Goal: Task Accomplishment & Management: Manage account settings

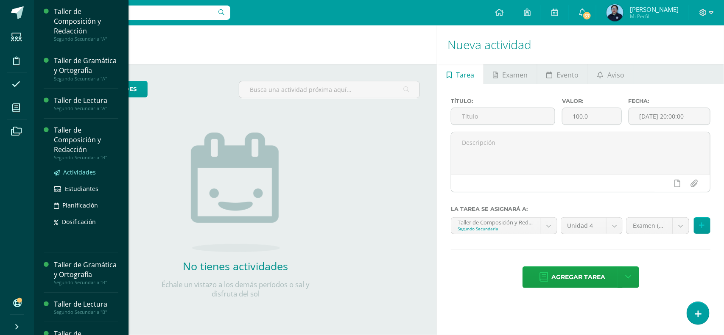
click at [67, 176] on span "Actividades" at bounding box center [79, 172] width 33 height 8
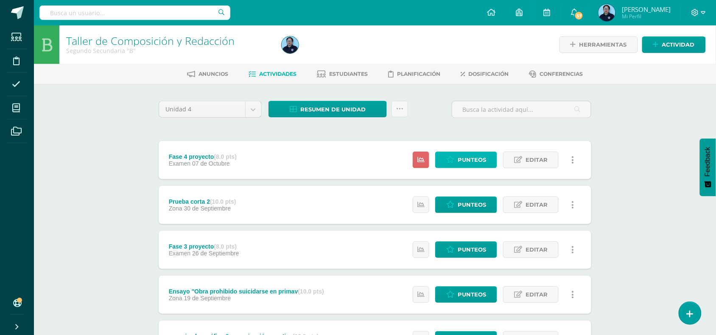
click at [460, 156] on span "Punteos" at bounding box center [472, 160] width 28 height 16
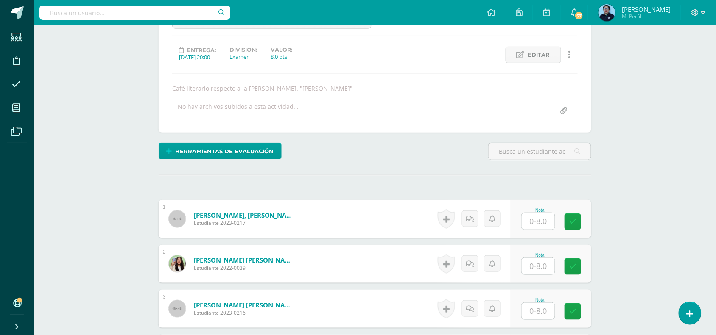
scroll to position [110, 0]
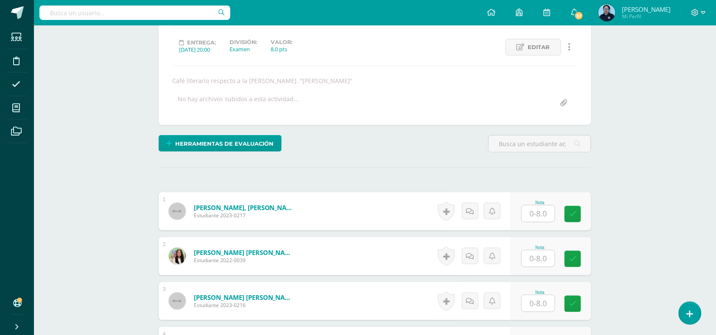
click at [533, 215] on input "text" at bounding box center [538, 214] width 33 height 17
click at [545, 215] on input "text" at bounding box center [543, 214] width 34 height 17
type input "6"
click at [581, 212] on icon at bounding box center [579, 214] width 8 height 7
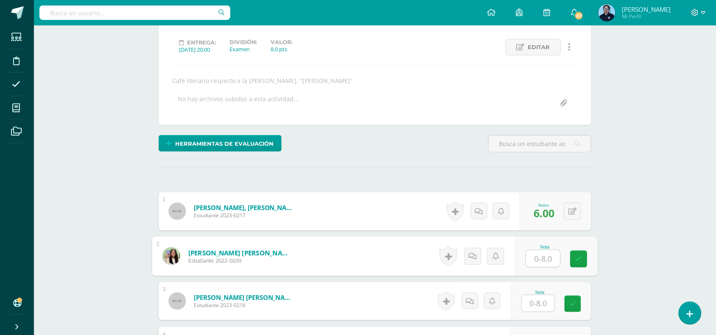
click at [543, 264] on input "text" at bounding box center [543, 259] width 34 height 17
type input "7"
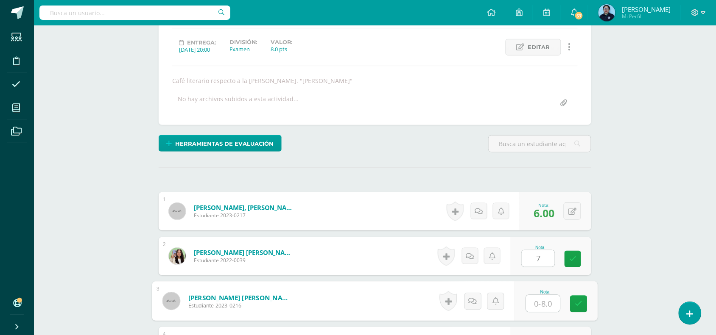
click at [540, 307] on input "text" at bounding box center [543, 304] width 34 height 17
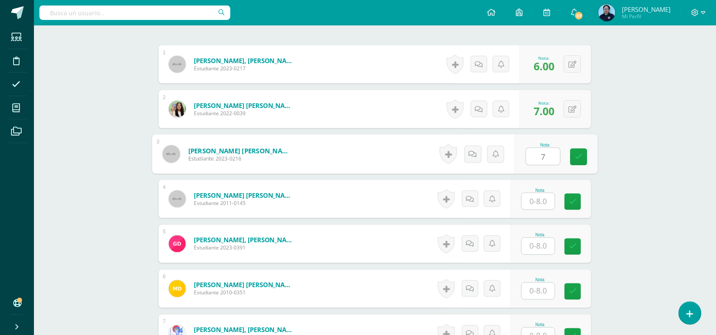
scroll to position [263, 0]
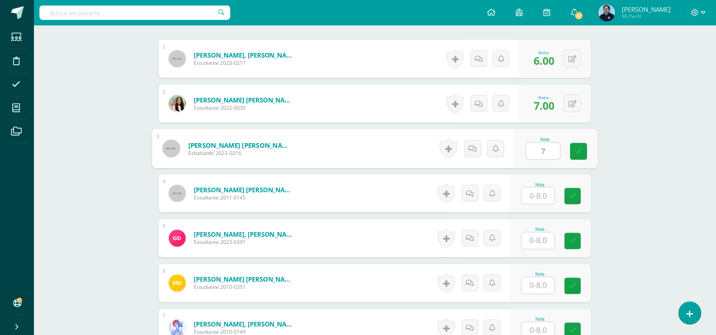
type input "7"
click at [543, 192] on input "text" at bounding box center [543, 196] width 34 height 17
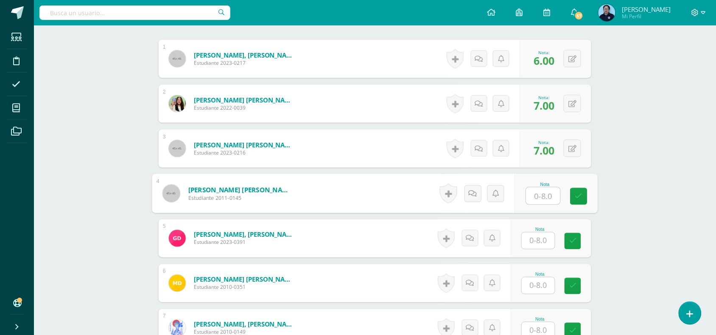
click at [544, 196] on input "text" at bounding box center [543, 196] width 34 height 17
type input "7"
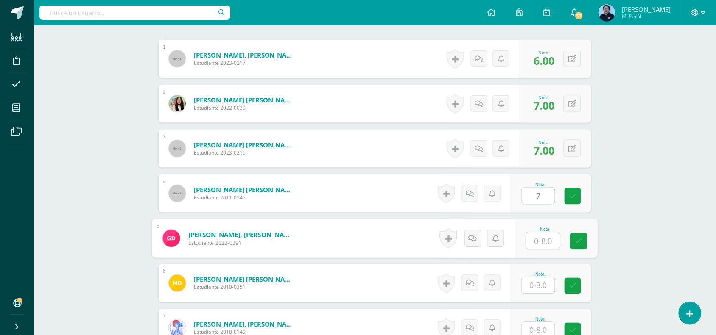
click at [543, 238] on input "text" at bounding box center [543, 241] width 34 height 17
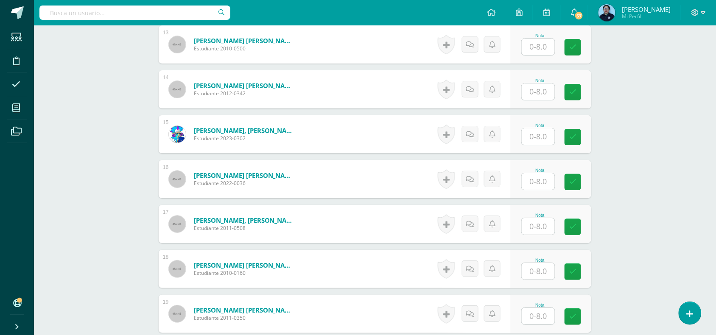
scroll to position [821, 0]
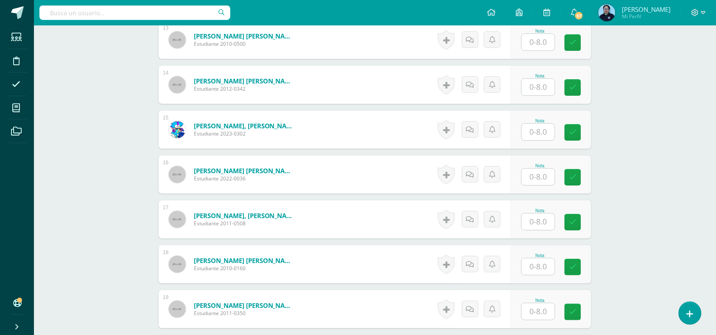
type input "5"
click at [543, 264] on input "text" at bounding box center [543, 267] width 34 height 17
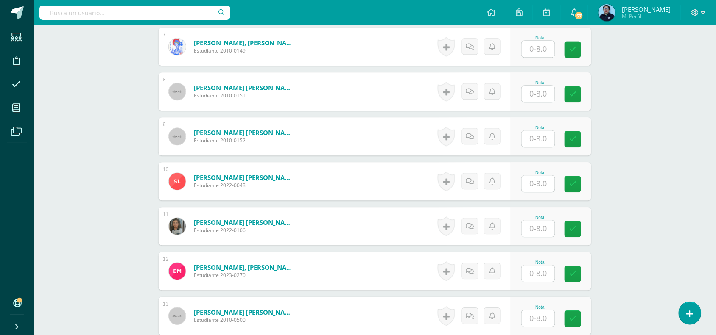
scroll to position [532, 0]
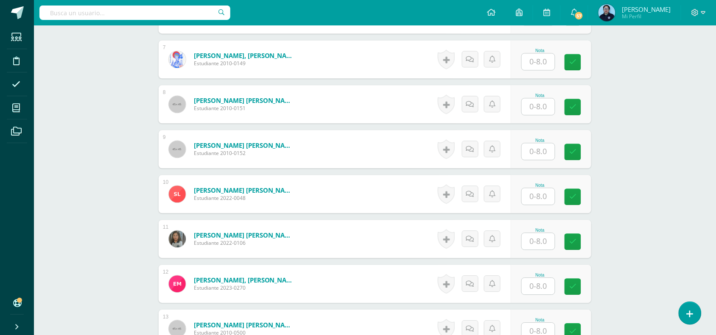
type input "7"
click at [537, 107] on input "text" at bounding box center [543, 106] width 34 height 17
click at [539, 112] on input "text" at bounding box center [543, 106] width 34 height 17
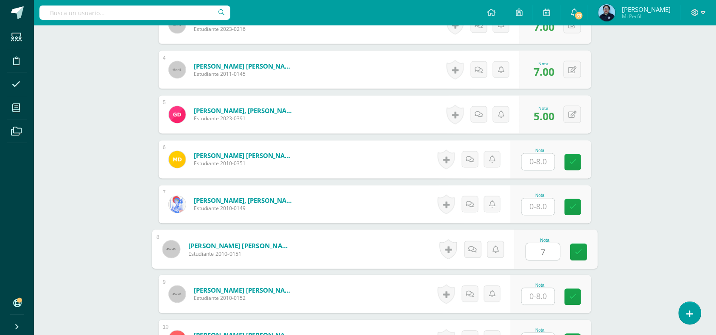
scroll to position [382, 0]
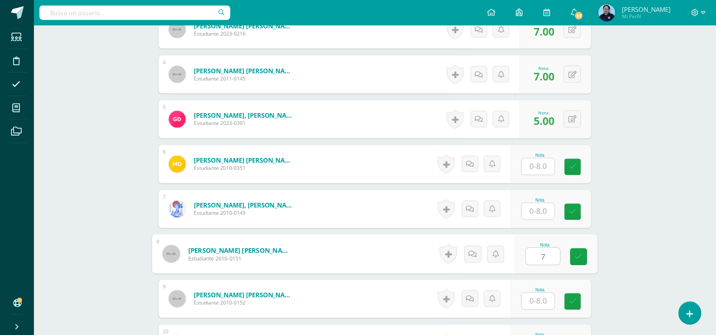
type input "7"
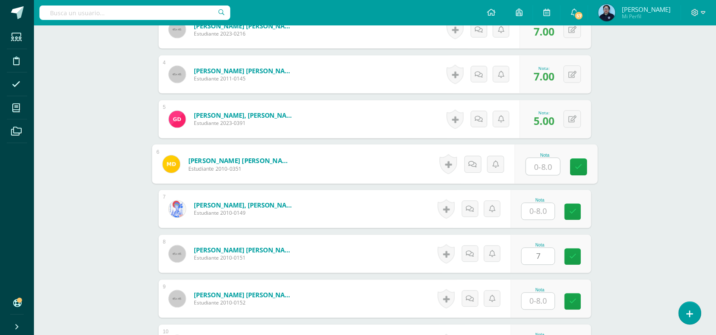
click at [541, 162] on input "text" at bounding box center [543, 167] width 34 height 17
type input "8"
click at [586, 166] on link at bounding box center [578, 167] width 17 height 17
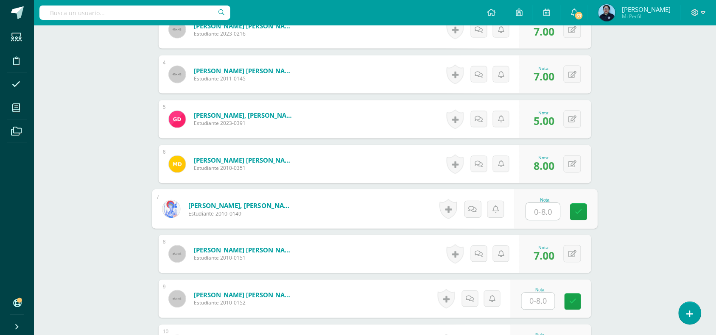
click at [538, 212] on input "text" at bounding box center [543, 212] width 34 height 17
type input "5"
click at [578, 210] on icon at bounding box center [579, 212] width 8 height 7
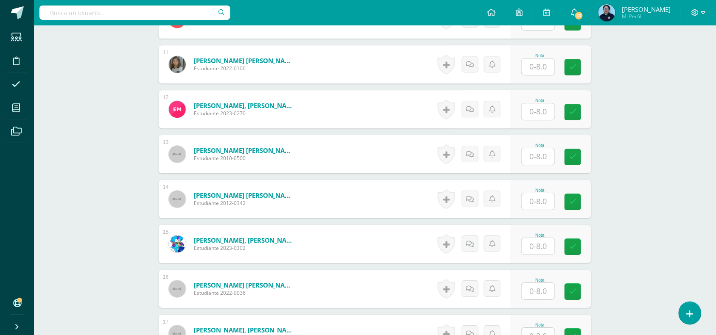
scroll to position [709, 0]
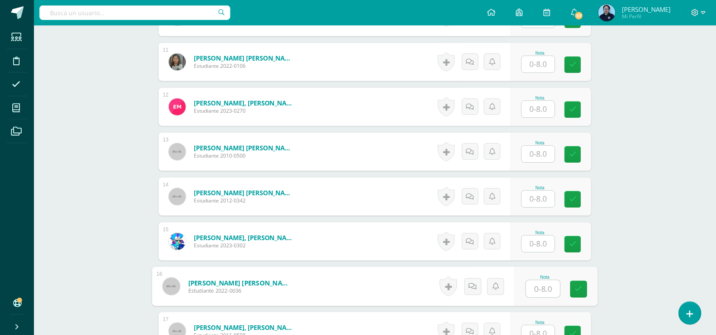
click at [537, 287] on input "text" at bounding box center [543, 289] width 34 height 17
type input "8"
click at [577, 290] on icon at bounding box center [579, 289] width 8 height 7
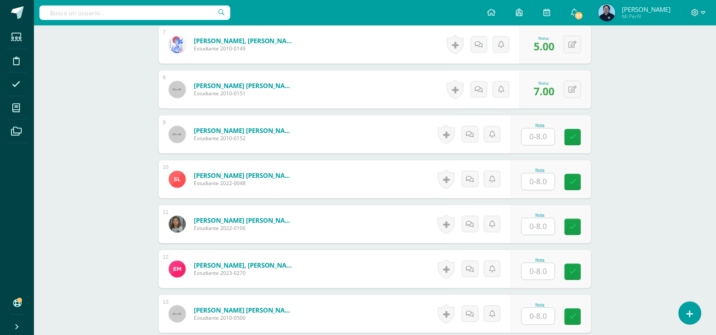
scroll to position [542, 0]
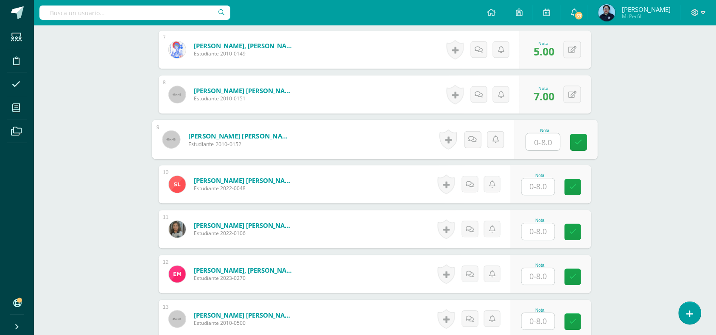
click at [543, 143] on input "text" at bounding box center [543, 142] width 34 height 17
type input "7"
click at [579, 144] on icon at bounding box center [579, 142] width 8 height 7
click at [544, 187] on input "text" at bounding box center [538, 187] width 33 height 17
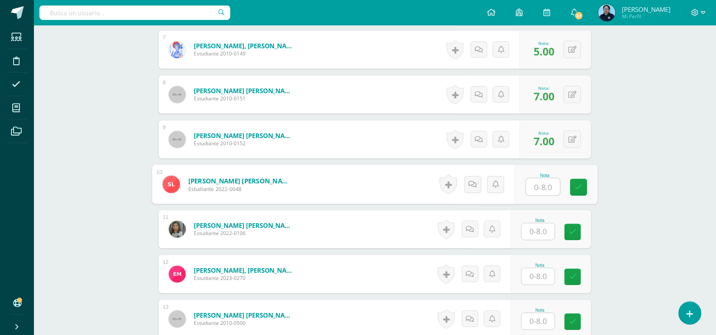
type input "5"
click at [582, 186] on link at bounding box center [578, 187] width 17 height 17
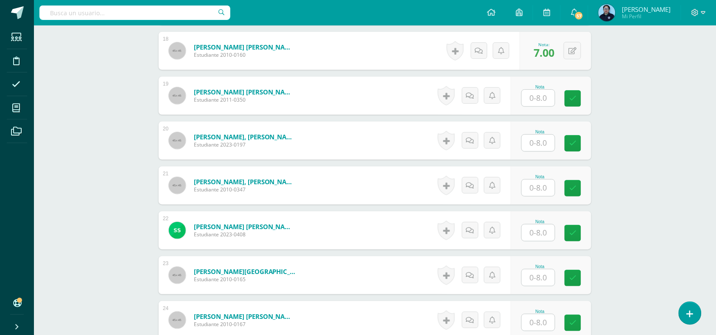
scroll to position [1042, 0]
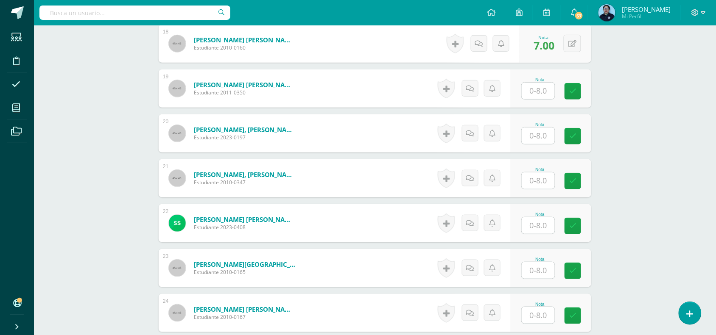
click at [539, 227] on input "text" at bounding box center [538, 226] width 33 height 17
type input "8"
click at [583, 227] on link at bounding box center [578, 226] width 17 height 17
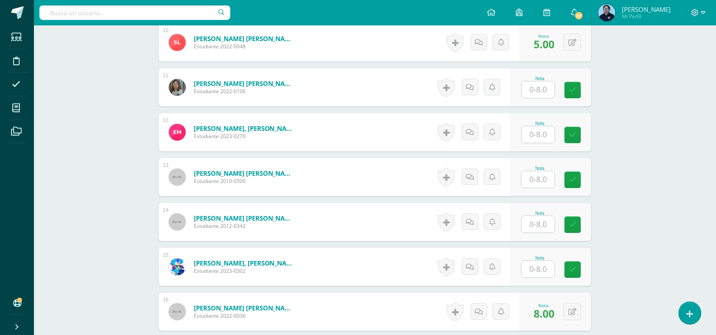
scroll to position [681, 0]
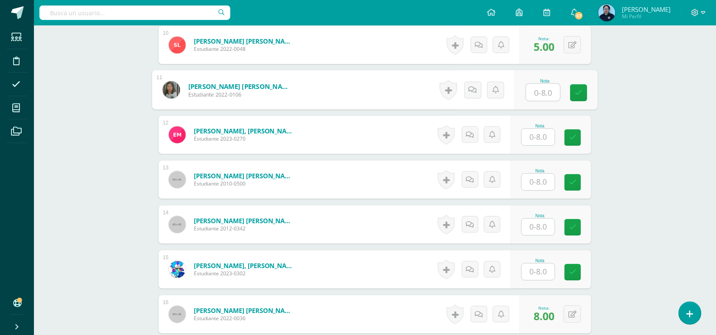
click at [543, 95] on input "text" at bounding box center [543, 92] width 34 height 17
type input "8"
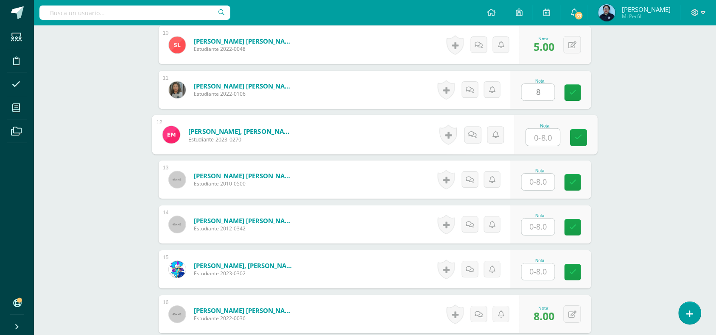
click at [539, 136] on input "text" at bounding box center [543, 137] width 34 height 17
type input "5"
click at [580, 131] on link at bounding box center [578, 137] width 17 height 17
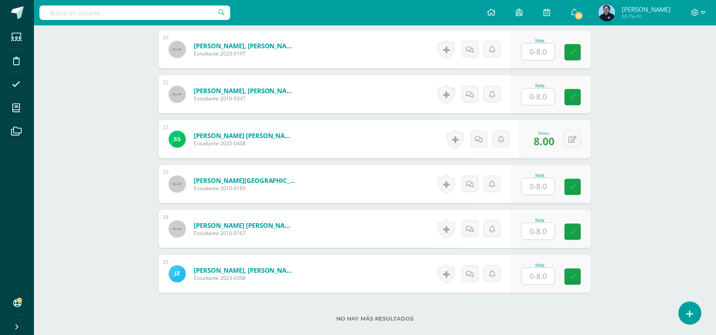
scroll to position [1181, 0]
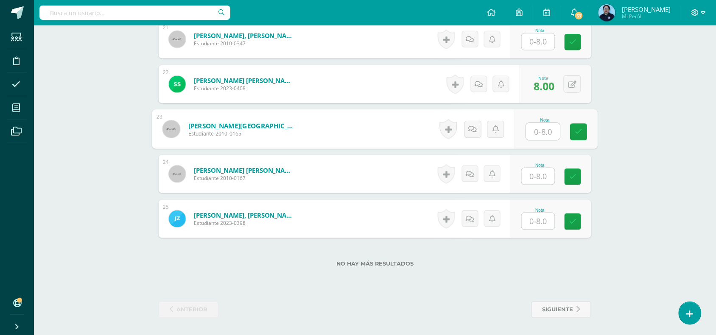
click at [548, 131] on input "text" at bounding box center [543, 131] width 34 height 17
type input "8"
click at [579, 128] on icon at bounding box center [579, 131] width 8 height 7
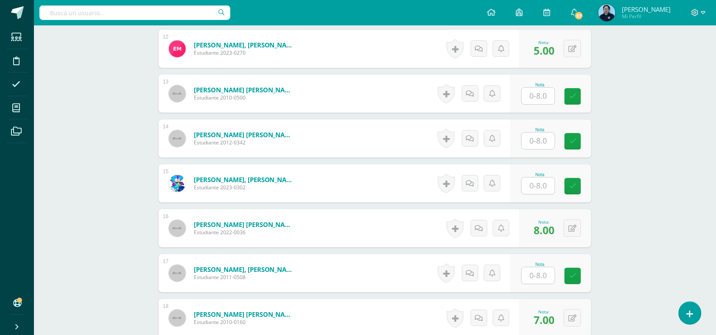
scroll to position [770, 0]
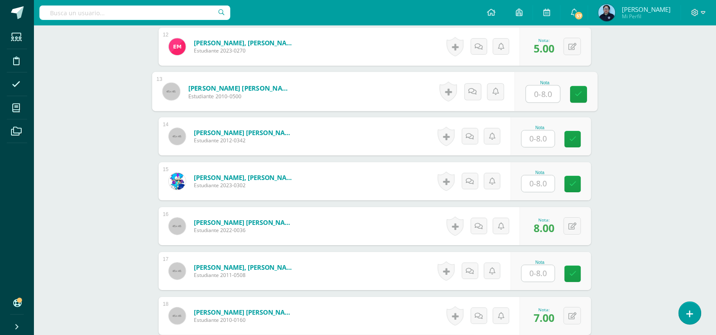
click at [548, 88] on input "text" at bounding box center [543, 94] width 34 height 17
click at [537, 95] on input "text" at bounding box center [543, 94] width 34 height 17
drag, startPoint x: 537, startPoint y: 95, endPoint x: 540, endPoint y: 99, distance: 4.5
click at [540, 99] on input "text" at bounding box center [543, 94] width 34 height 17
type input "7"
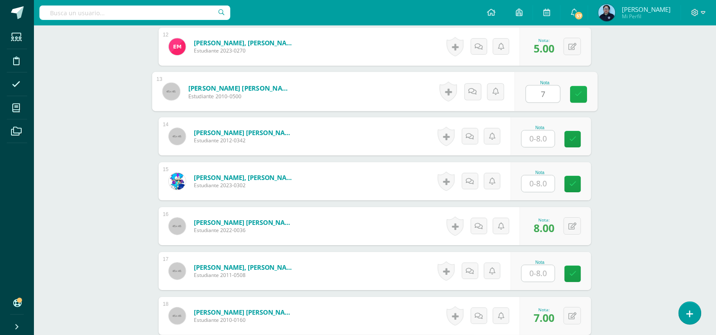
click at [579, 96] on icon at bounding box center [579, 94] width 8 height 7
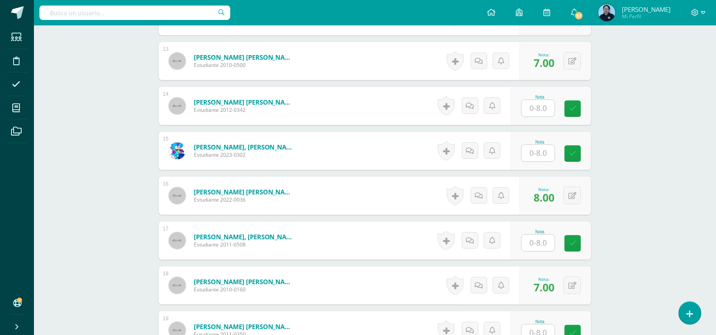
scroll to position [803, 0]
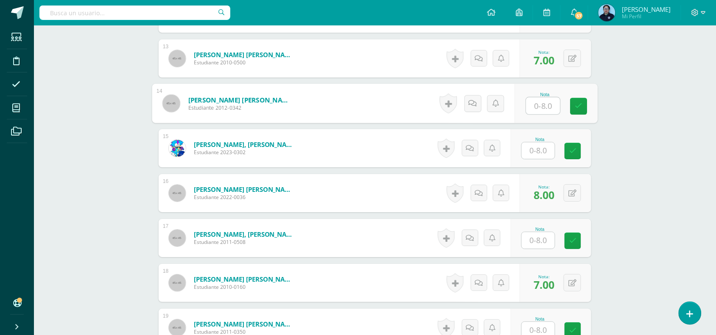
click at [550, 107] on input "text" at bounding box center [543, 106] width 34 height 17
type input "6"
click at [577, 105] on icon at bounding box center [579, 106] width 8 height 7
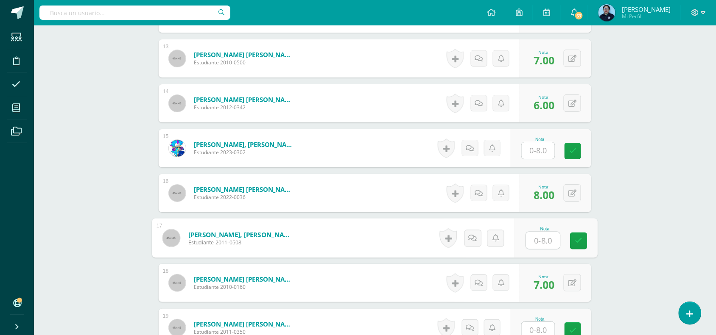
click at [548, 243] on input "text" at bounding box center [543, 240] width 34 height 17
type input "5"
click at [576, 238] on icon at bounding box center [579, 240] width 8 height 7
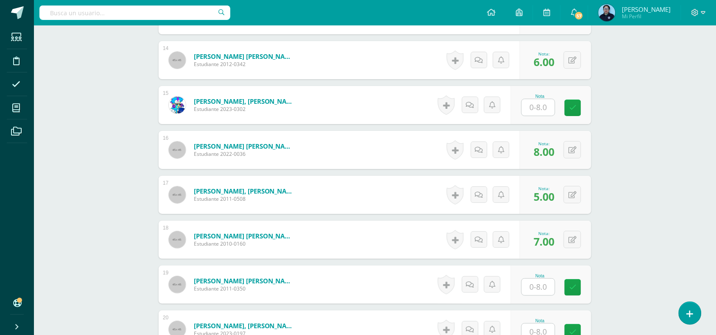
scroll to position [843, 0]
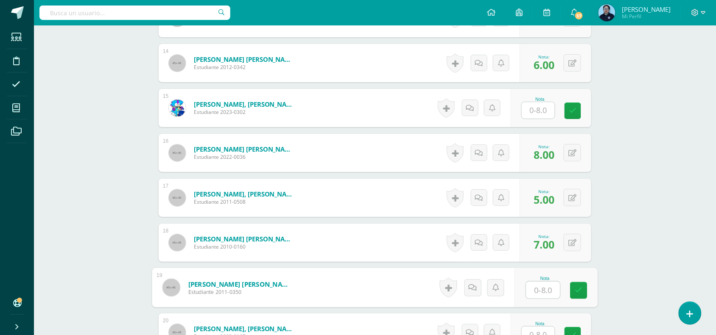
click at [536, 293] on input "text" at bounding box center [543, 290] width 34 height 17
type input "5"
click at [586, 290] on link at bounding box center [578, 290] width 17 height 17
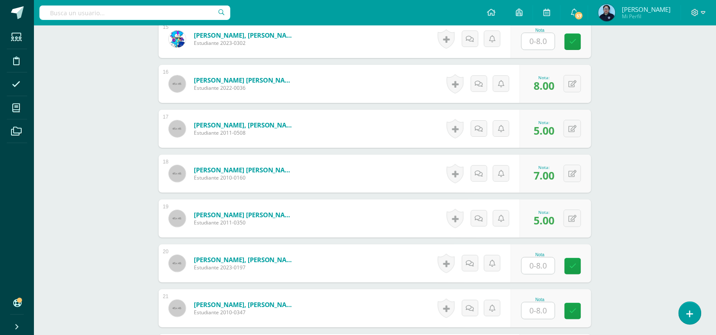
scroll to position [904, 0]
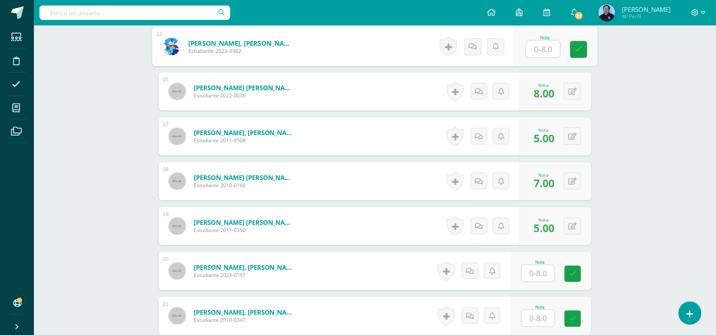
click at [538, 47] on input "text" at bounding box center [543, 49] width 34 height 17
type input "8"
click at [574, 50] on link at bounding box center [578, 49] width 17 height 17
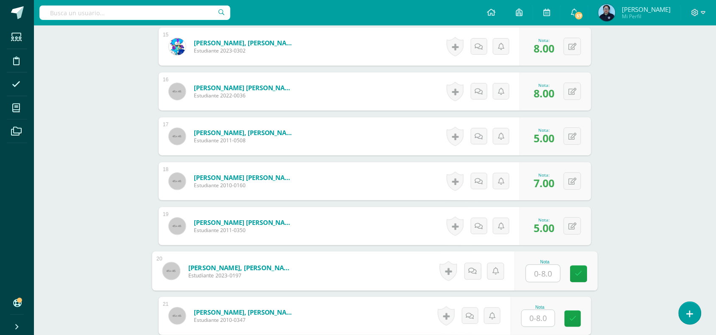
click at [544, 268] on input "text" at bounding box center [543, 273] width 34 height 17
type input "5"
click at [578, 278] on link at bounding box center [578, 274] width 17 height 17
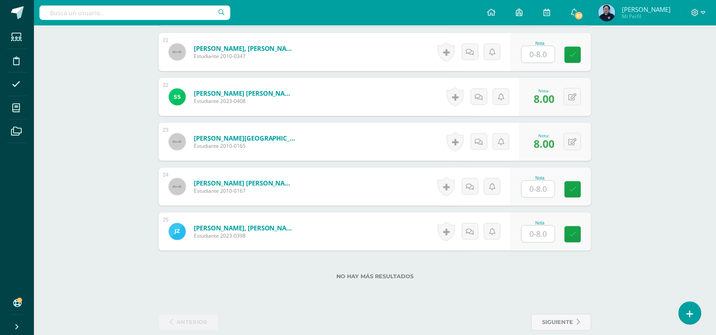
scroll to position [1174, 0]
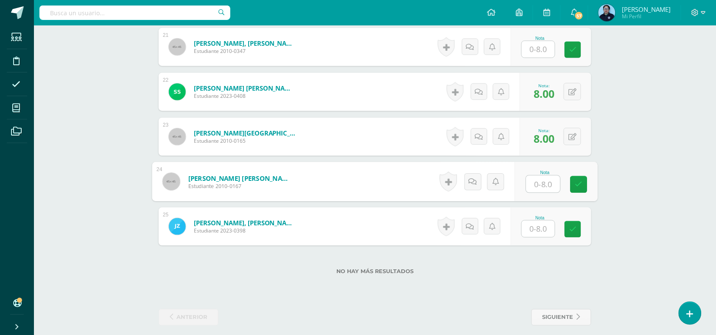
click at [541, 185] on input "text" at bounding box center [543, 184] width 34 height 17
type input "6"
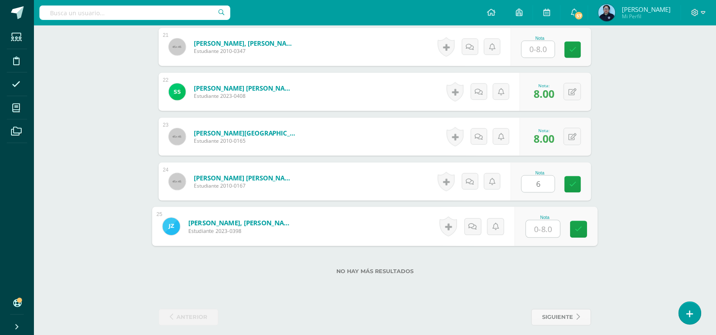
click at [539, 229] on input "text" at bounding box center [543, 229] width 34 height 17
type input "7"
click at [578, 229] on icon at bounding box center [579, 229] width 8 height 7
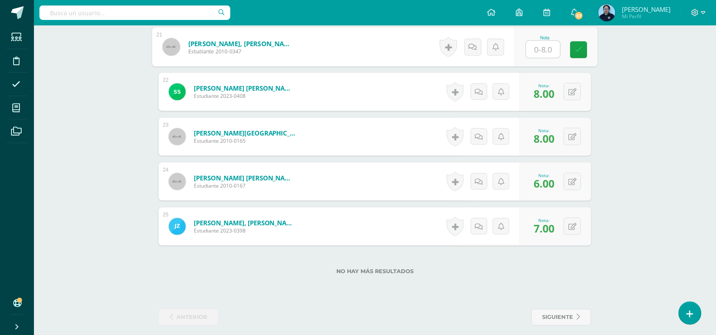
click at [540, 49] on input "text" at bounding box center [543, 49] width 34 height 17
type input "5"
click at [583, 45] on link at bounding box center [578, 50] width 17 height 17
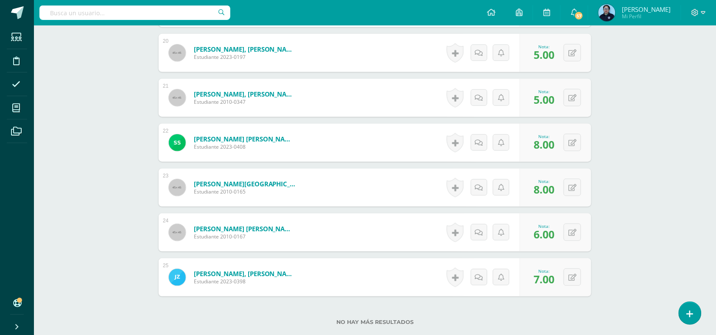
scroll to position [1126, 0]
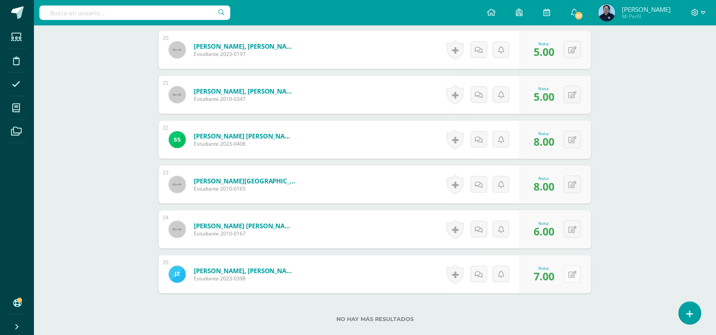
click at [571, 271] on button at bounding box center [572, 274] width 17 height 17
type input "8"
click at [556, 275] on icon at bounding box center [556, 277] width 8 height 7
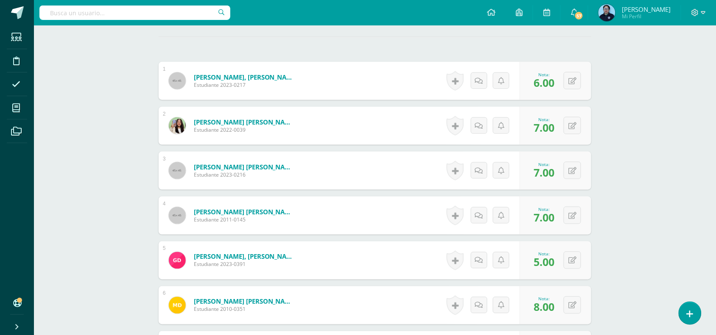
scroll to position [236, 0]
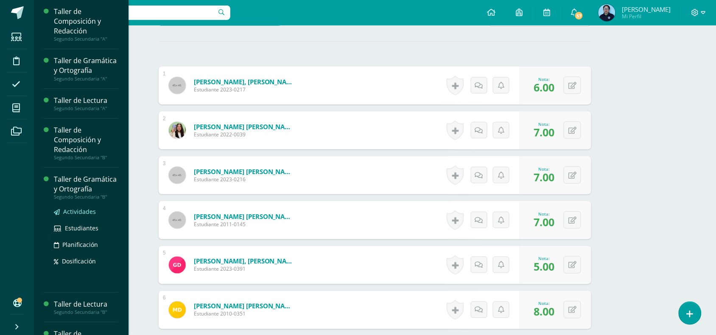
click at [69, 216] on span "Actividades" at bounding box center [79, 212] width 33 height 8
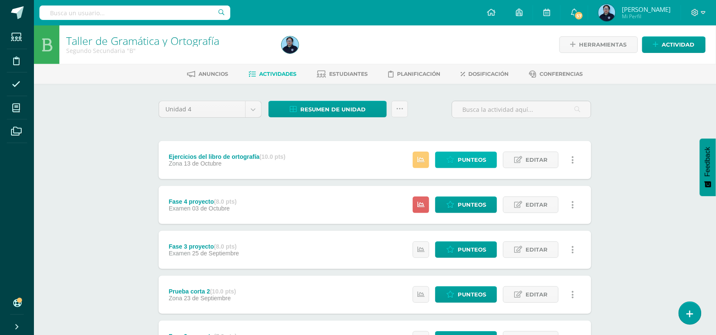
click at [460, 157] on span "Punteos" at bounding box center [472, 160] width 28 height 16
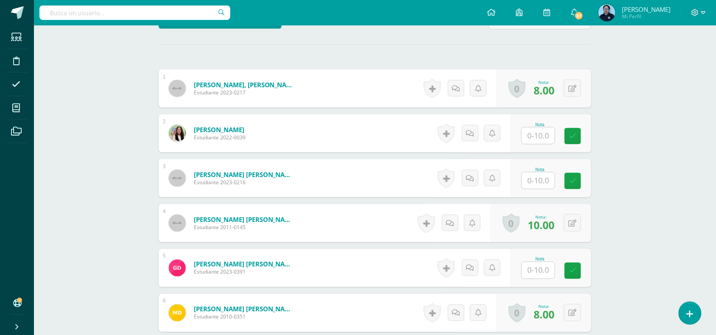
scroll to position [226, 0]
click at [541, 134] on input "text" at bounding box center [543, 135] width 34 height 17
type input "8"
click at [582, 132] on link at bounding box center [578, 136] width 17 height 17
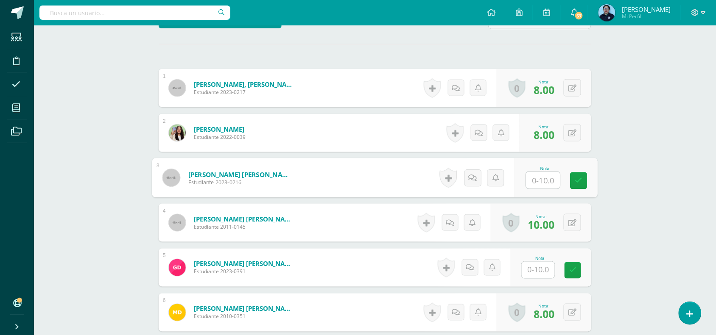
click at [532, 181] on input "text" at bounding box center [543, 180] width 34 height 17
type input "8"
click at [575, 184] on icon at bounding box center [579, 180] width 8 height 7
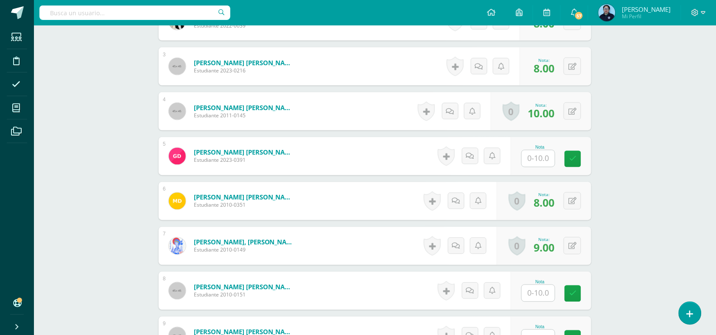
scroll to position [360, 0]
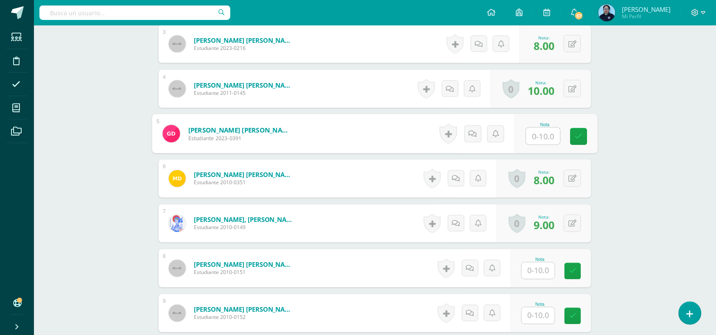
click at [543, 138] on input "text" at bounding box center [543, 136] width 34 height 17
type input "5"
click at [582, 137] on icon at bounding box center [579, 136] width 8 height 7
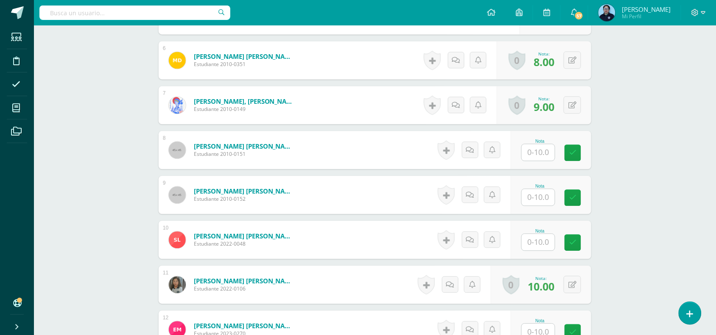
scroll to position [488, 0]
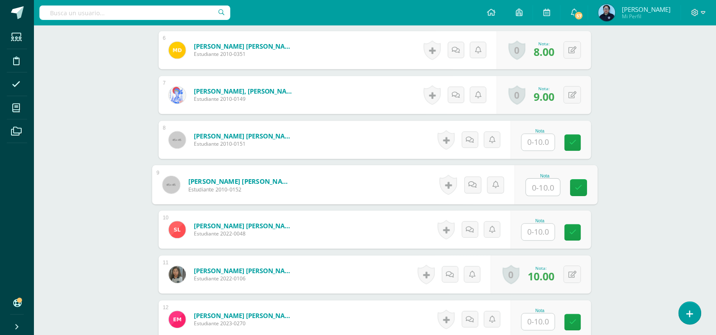
click at [544, 190] on input "text" at bounding box center [543, 187] width 34 height 17
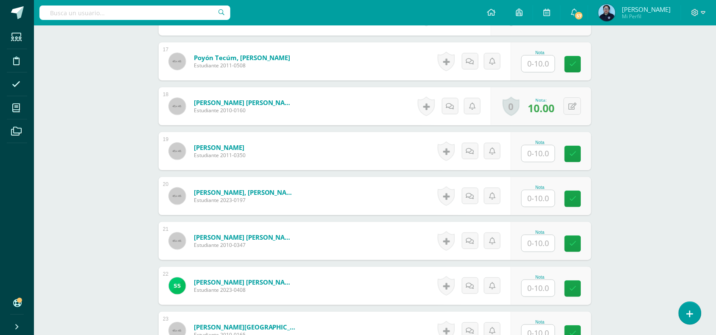
scroll to position [979, 0]
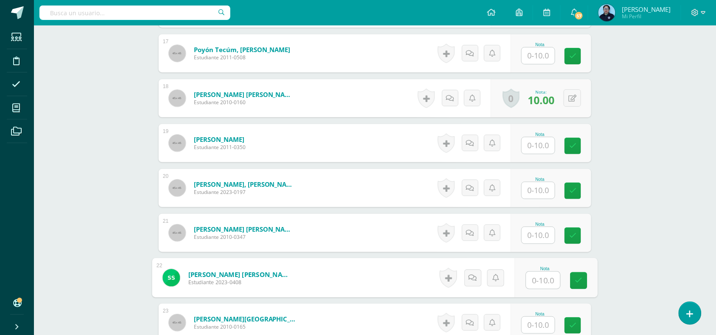
click at [550, 285] on input "text" at bounding box center [543, 280] width 34 height 17
type input "7"
click at [580, 279] on icon at bounding box center [579, 280] width 8 height 7
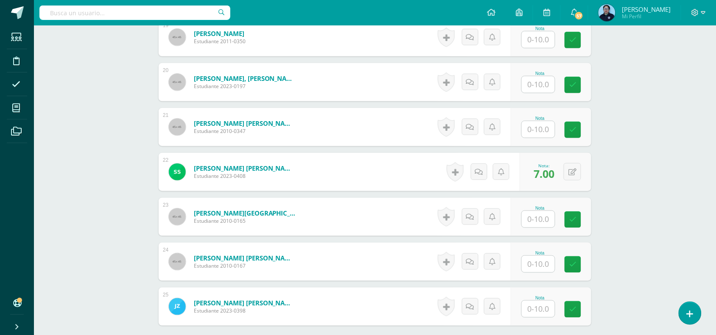
scroll to position [1088, 0]
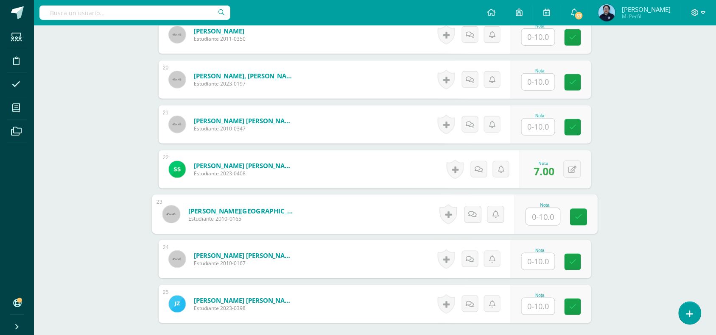
click at [545, 217] on input "text" at bounding box center [543, 217] width 34 height 17
click at [519, 219] on div "Nota" at bounding box center [551, 214] width 81 height 38
click at [543, 215] on input "text" at bounding box center [543, 217] width 34 height 17
type input "9"
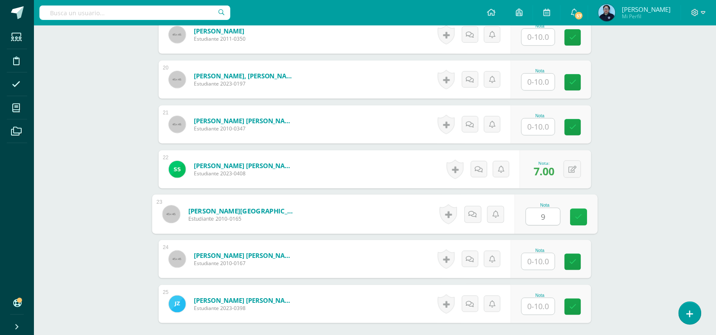
click at [581, 217] on icon at bounding box center [579, 217] width 8 height 7
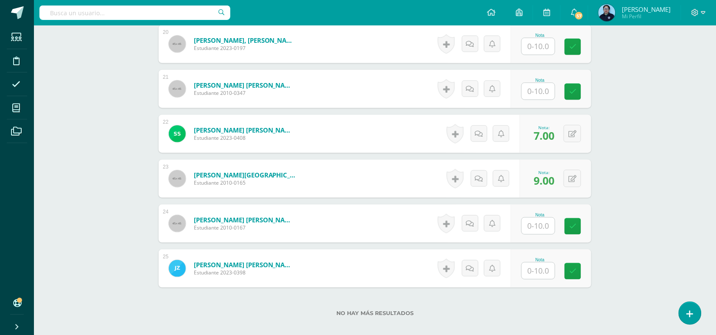
scroll to position [1156, 0]
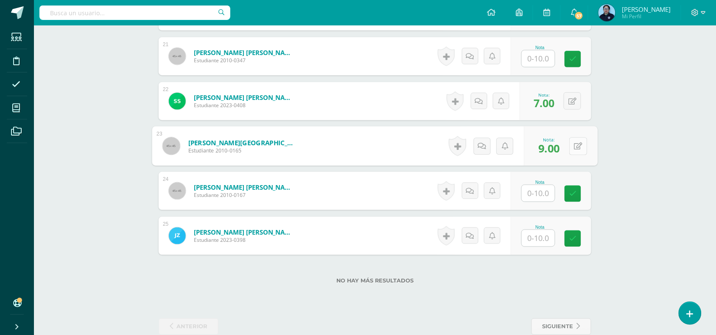
click at [576, 145] on button at bounding box center [578, 146] width 18 height 18
type input "8"
click at [552, 147] on icon at bounding box center [556, 148] width 8 height 7
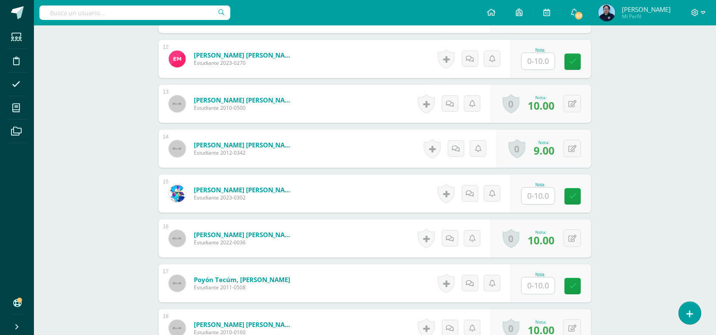
scroll to position [726, 0]
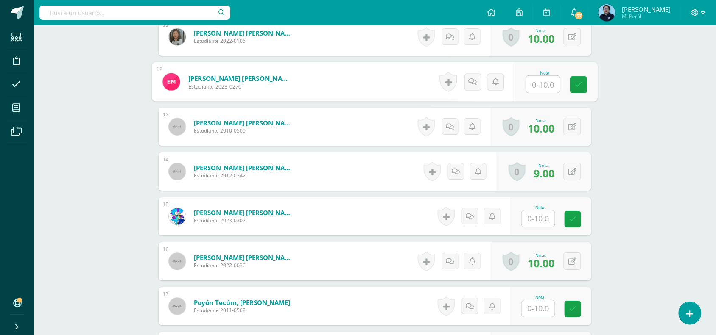
click at [539, 84] on input "text" at bounding box center [543, 84] width 34 height 17
type input "5"
type input "4"
click at [579, 83] on icon at bounding box center [579, 84] width 8 height 7
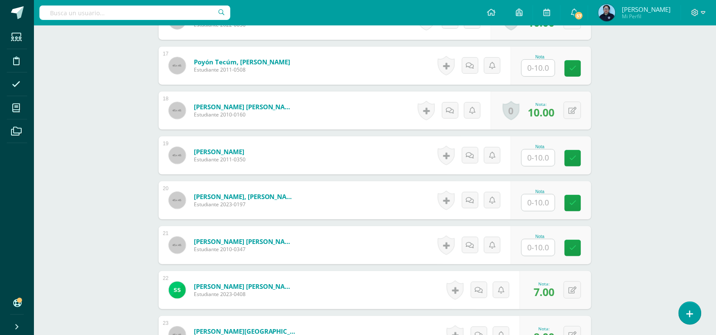
scroll to position [940, 0]
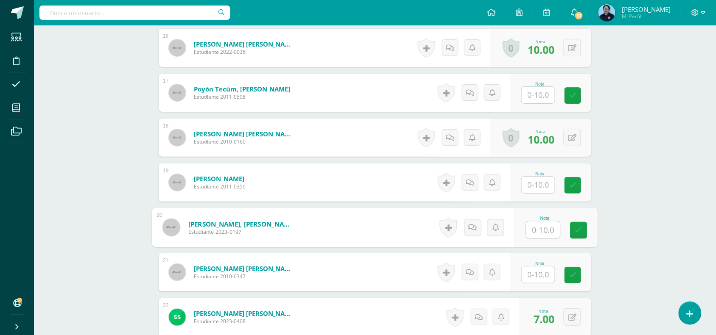
click at [545, 227] on input "text" at bounding box center [543, 230] width 34 height 17
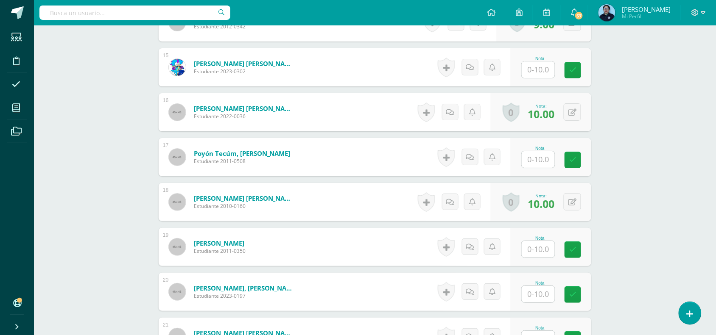
scroll to position [876, 0]
click at [549, 292] on input "text" at bounding box center [543, 293] width 34 height 17
type input "5"
click at [584, 294] on link at bounding box center [578, 294] width 17 height 17
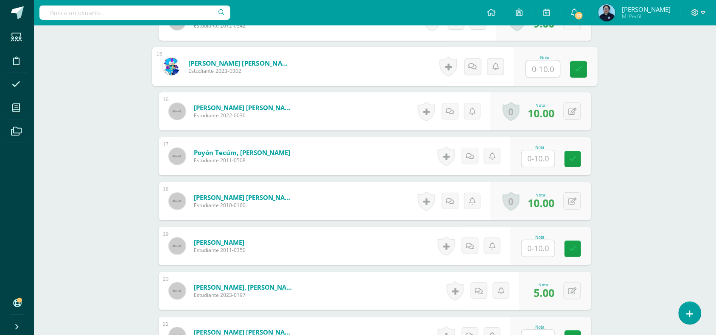
click at [539, 68] on input "text" at bounding box center [543, 69] width 34 height 17
type input "7"
click at [583, 65] on link at bounding box center [578, 69] width 17 height 17
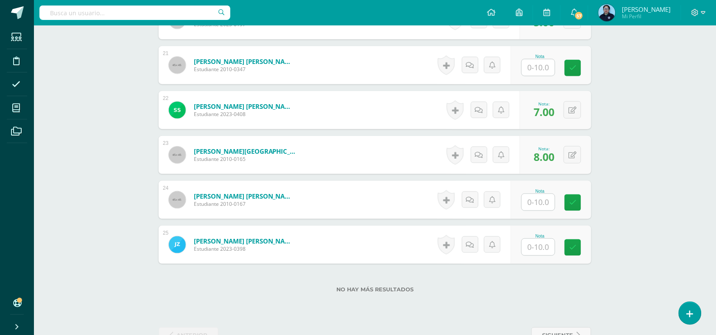
scroll to position [1173, 0]
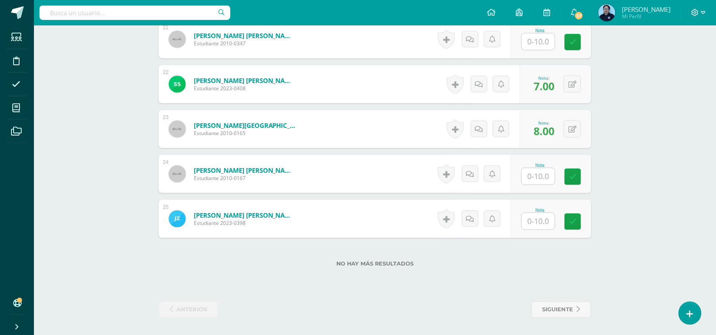
click at [539, 228] on input "text" at bounding box center [543, 221] width 34 height 17
type input "7"
click at [581, 218] on icon at bounding box center [579, 221] width 8 height 7
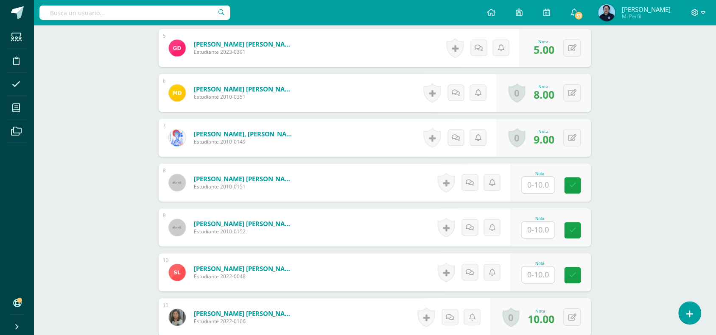
scroll to position [460, 0]
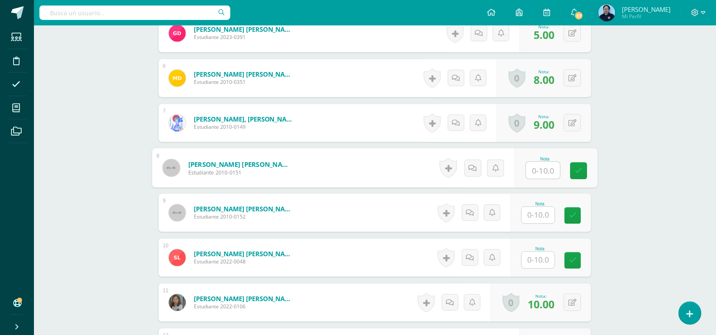
click at [537, 170] on input "text" at bounding box center [543, 170] width 34 height 17
type input "3"
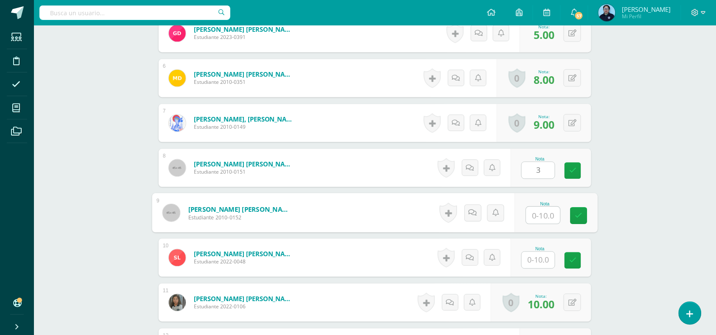
click at [538, 215] on input "text" at bounding box center [543, 215] width 34 height 17
type input "3"
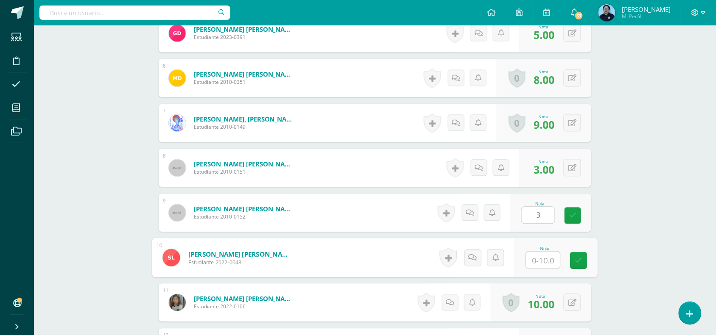
click at [541, 263] on input "text" at bounding box center [543, 260] width 34 height 17
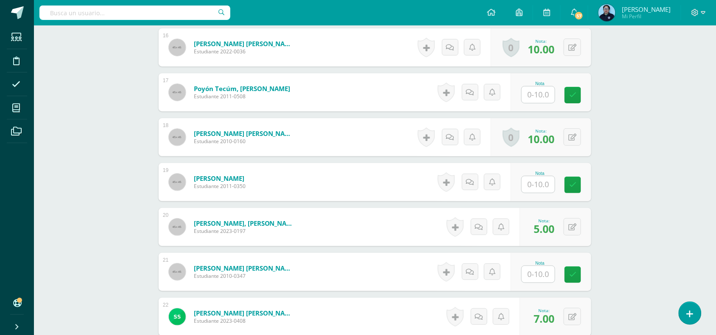
scroll to position [946, 0]
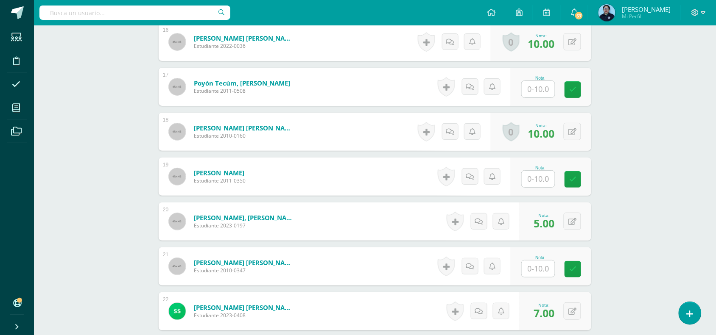
type input "3"
click at [544, 86] on input "text" at bounding box center [543, 89] width 34 height 17
type input "3"
type input "7"
click at [576, 87] on icon at bounding box center [579, 89] width 8 height 7
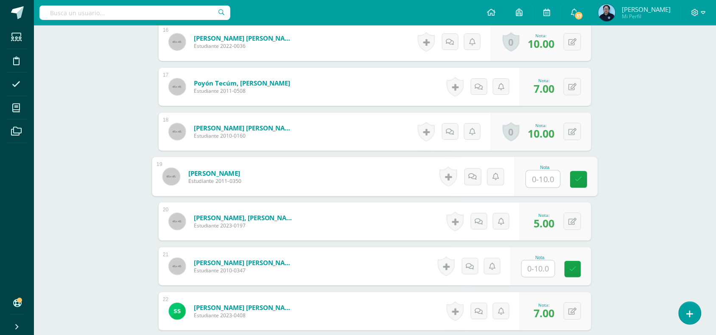
click at [547, 181] on input "text" at bounding box center [543, 179] width 34 height 17
type input "3"
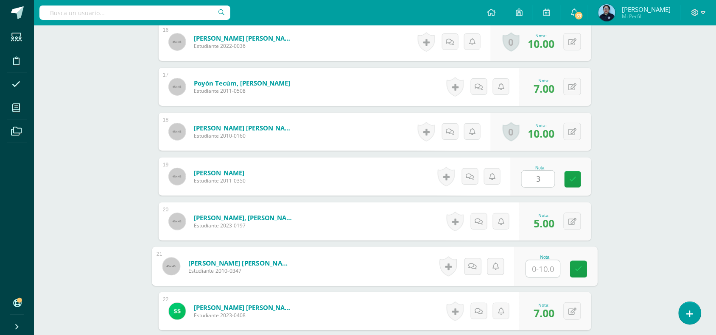
click at [544, 266] on input "text" at bounding box center [543, 269] width 34 height 17
type input "3"
click at [579, 270] on icon at bounding box center [579, 269] width 8 height 7
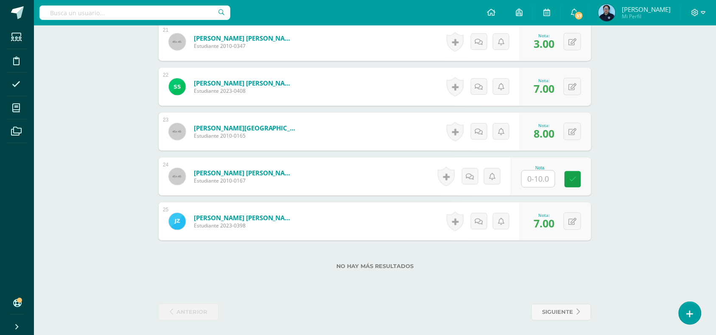
scroll to position [1173, 0]
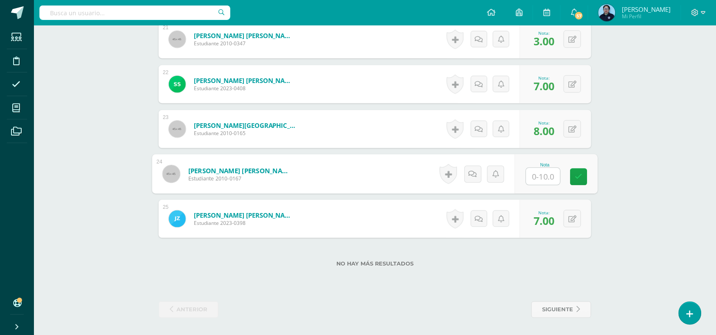
click at [543, 179] on input "text" at bounding box center [543, 176] width 34 height 17
type input "3"
click at [573, 175] on link at bounding box center [578, 177] width 17 height 17
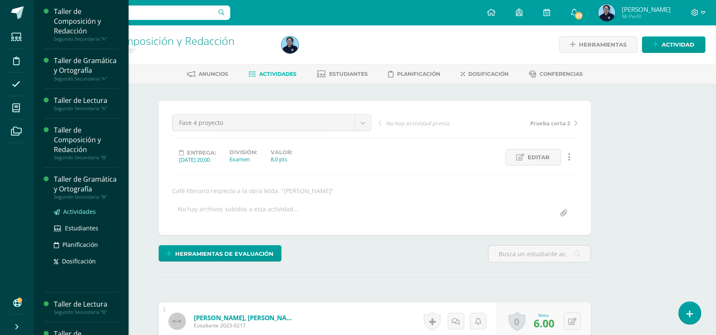
click at [75, 216] on span "Actividades" at bounding box center [79, 212] width 33 height 8
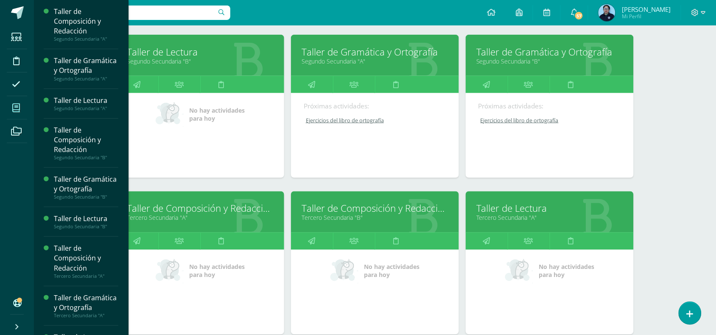
click at [363, 48] on link "Taller de Gramática y Ortografía" at bounding box center [374, 51] width 147 height 13
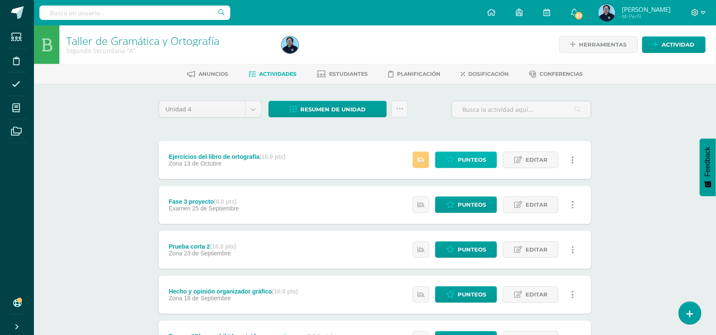
click at [465, 160] on span "Punteos" at bounding box center [472, 160] width 28 height 16
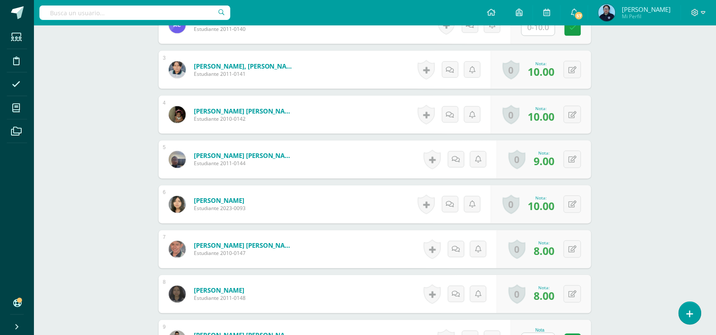
scroll to position [314, 0]
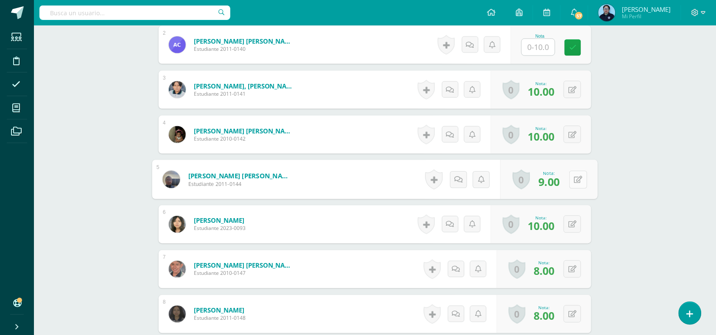
click at [573, 182] on button at bounding box center [578, 180] width 18 height 18
type input "8"
click at [557, 185] on icon at bounding box center [556, 182] width 8 height 7
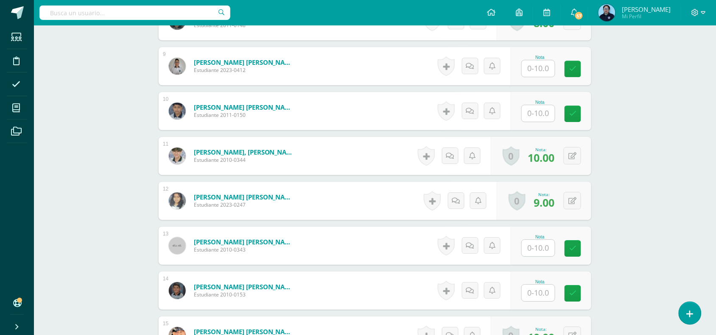
scroll to position [605, 0]
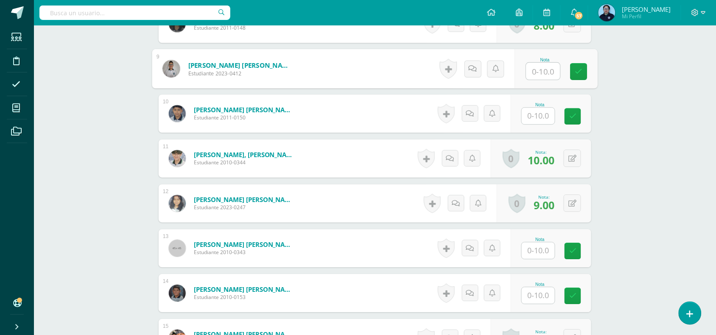
click at [543, 73] on input "text" at bounding box center [543, 71] width 34 height 17
type input "3"
click at [580, 72] on icon at bounding box center [579, 71] width 8 height 7
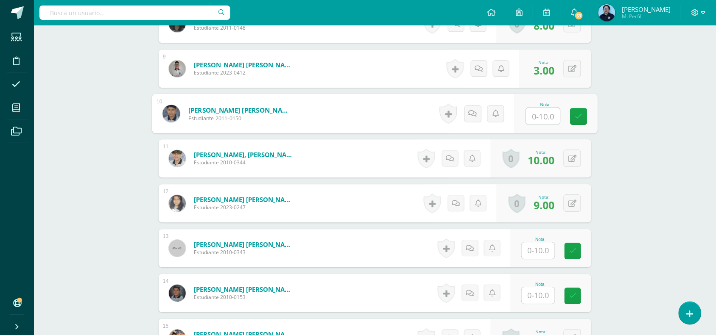
click at [535, 112] on input "text" at bounding box center [543, 116] width 34 height 17
type input "9"
click at [574, 113] on link at bounding box center [578, 116] width 17 height 17
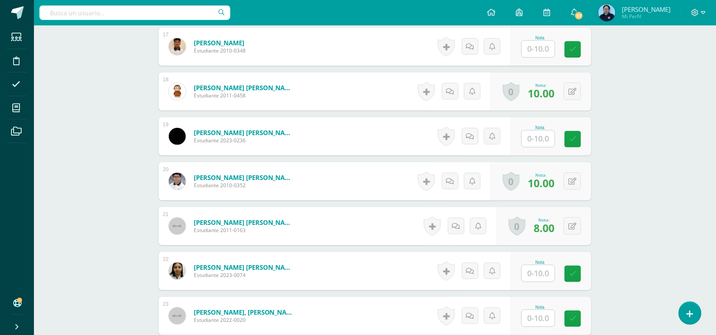
scroll to position [1071, 0]
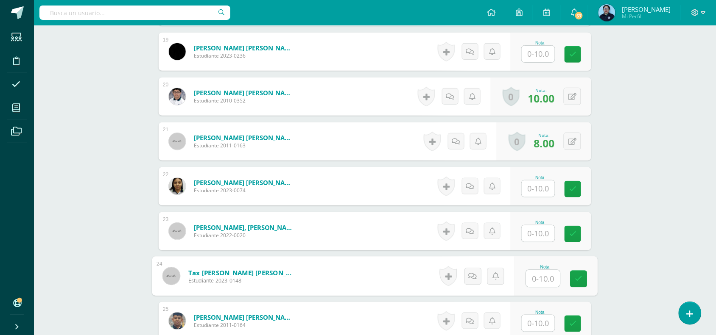
click at [537, 276] on input "text" at bounding box center [543, 279] width 34 height 17
type input "8"
click at [581, 276] on icon at bounding box center [579, 279] width 8 height 7
click at [581, 276] on button at bounding box center [578, 277] width 18 height 18
click at [581, 276] on form "Tax Leiva, Marjory Naomy Abigail Estudiante 2023-0148 Nota 8.00 0 Logros 8.00" at bounding box center [375, 276] width 446 height 39
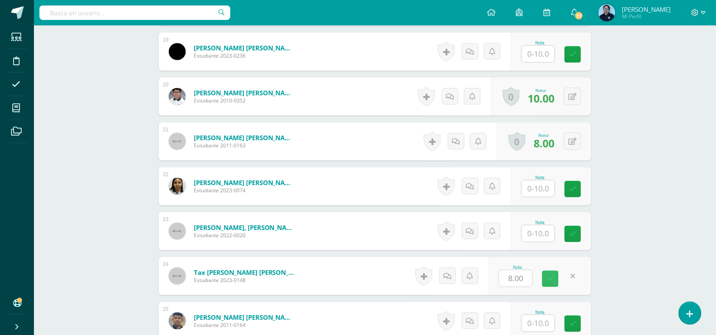
click at [581, 276] on link at bounding box center [572, 276] width 17 height 17
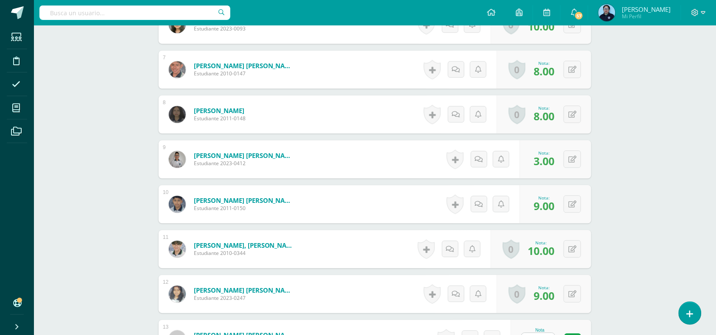
scroll to position [168, 0]
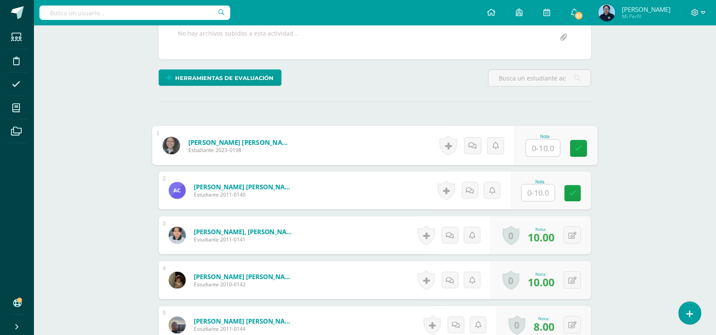
click at [545, 145] on input "text" at bounding box center [543, 148] width 34 height 17
type input "9"
click at [578, 149] on icon at bounding box center [579, 148] width 8 height 7
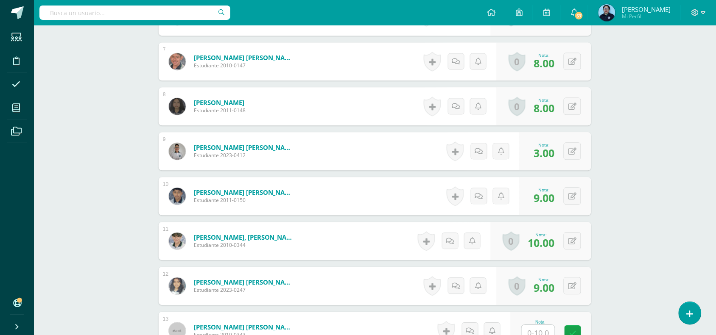
scroll to position [529, 0]
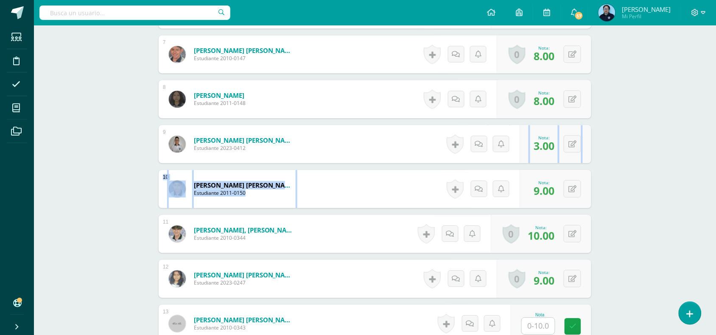
drag, startPoint x: 706, startPoint y: 160, endPoint x: 704, endPoint y: 175, distance: 14.6
click at [704, 175] on div "Taller de Gramática y Ortografía Segundo Secundaria "A" Herramientas Detalle de…" at bounding box center [375, 237] width 682 height 1483
click at [668, 158] on div "Taller de Gramática y Ortografía Segundo Secundaria "A" Herramientas Detalle de…" at bounding box center [375, 237] width 682 height 1483
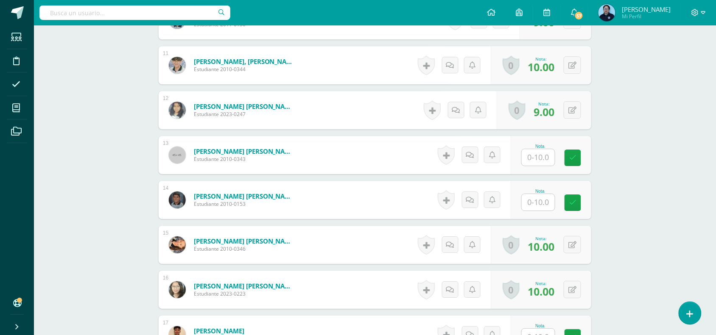
scroll to position [699, 0]
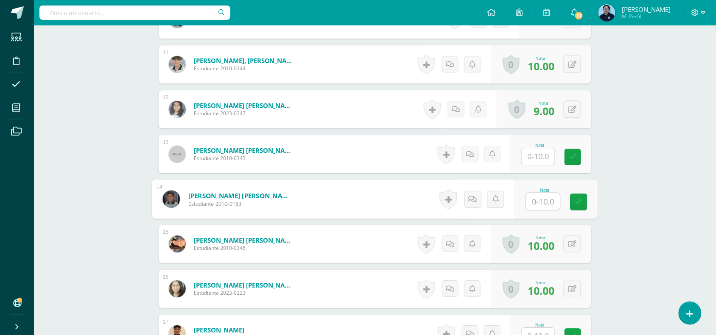
click at [537, 202] on input "text" at bounding box center [543, 201] width 34 height 17
type input "5"
click at [578, 198] on icon at bounding box center [579, 201] width 8 height 7
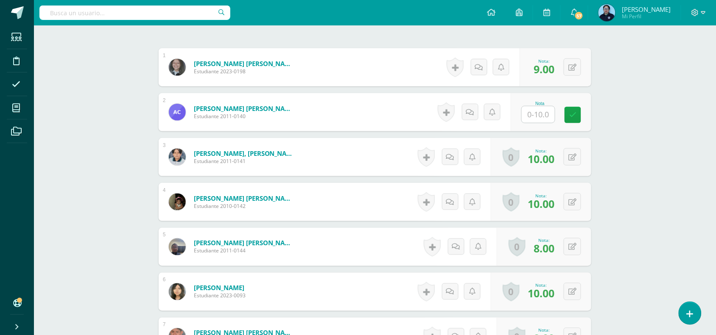
scroll to position [234, 0]
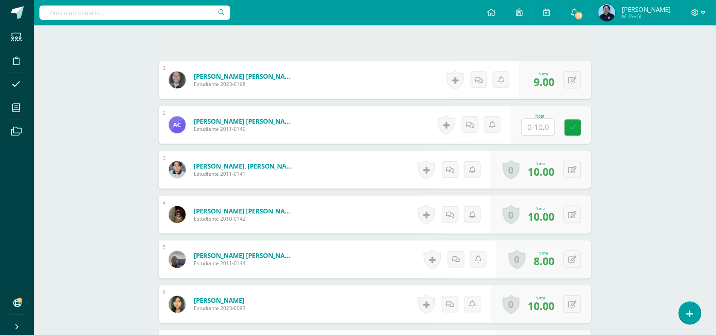
click at [538, 126] on input "text" at bounding box center [538, 127] width 33 height 17
type input "7"
click at [582, 124] on icon at bounding box center [579, 127] width 8 height 7
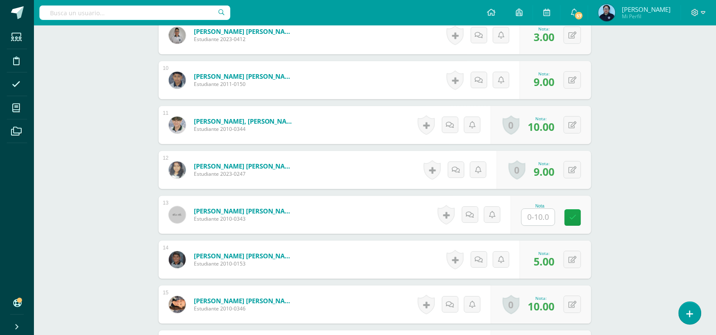
scroll to position [656, 0]
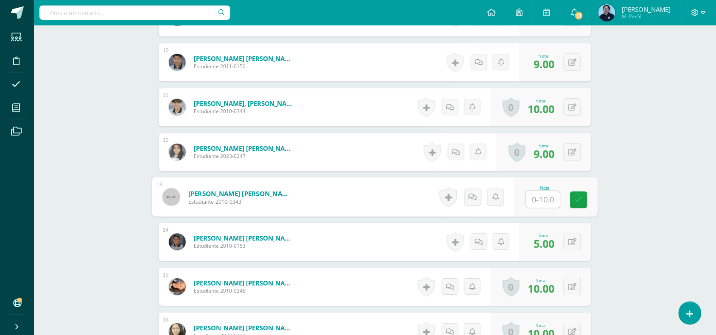
click at [546, 195] on input "text" at bounding box center [543, 199] width 34 height 17
type input "3"
click at [575, 198] on icon at bounding box center [579, 199] width 8 height 7
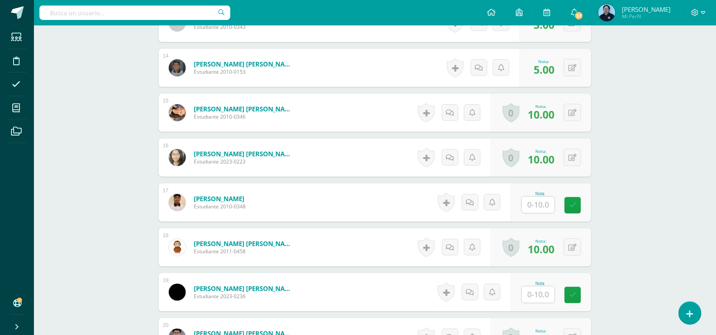
scroll to position [833, 0]
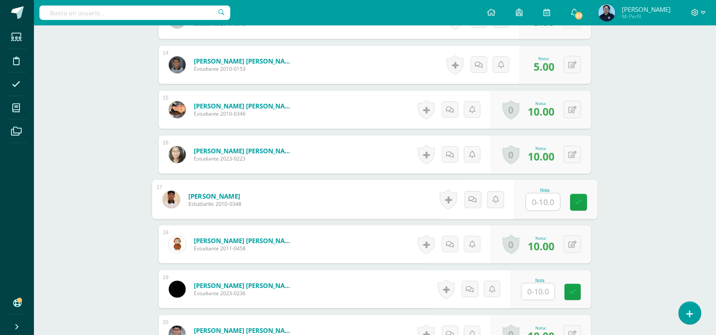
click at [544, 198] on input "text" at bounding box center [543, 202] width 34 height 17
type input "3"
click at [577, 199] on icon at bounding box center [579, 202] width 8 height 7
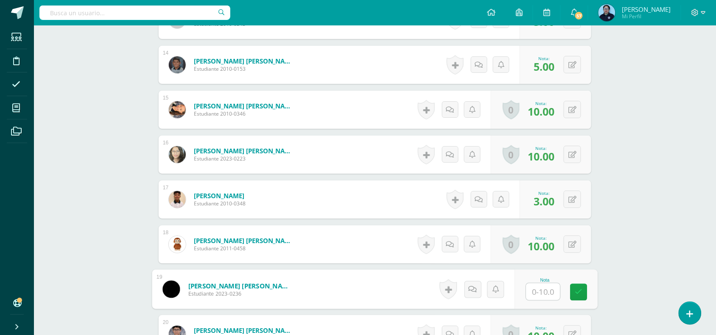
click at [543, 295] on input "text" at bounding box center [543, 292] width 34 height 17
type input "7"
click at [578, 291] on icon at bounding box center [579, 292] width 8 height 7
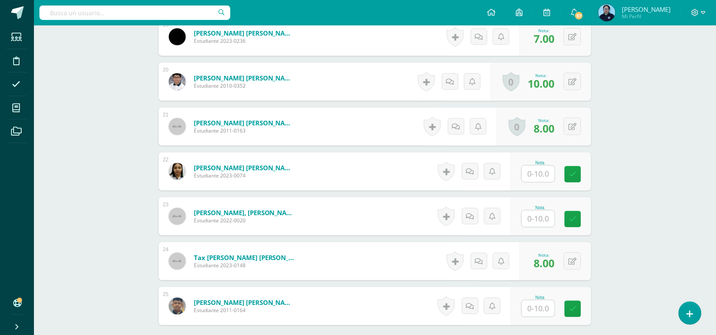
scroll to position [1096, 0]
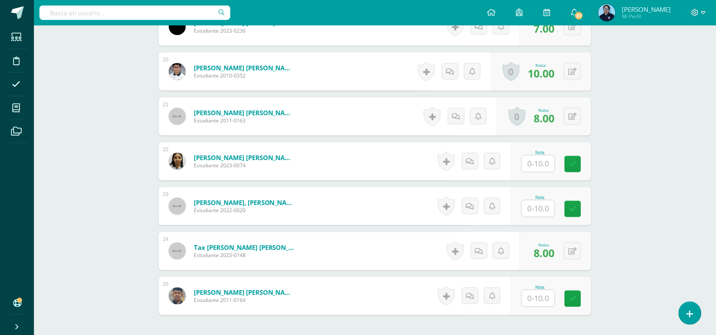
click at [544, 219] on div "Nota" at bounding box center [551, 206] width 81 height 38
click at [541, 296] on input "text" at bounding box center [543, 298] width 34 height 17
type input "3"
click at [575, 298] on link at bounding box center [578, 299] width 17 height 17
click at [548, 212] on input "text" at bounding box center [538, 209] width 33 height 17
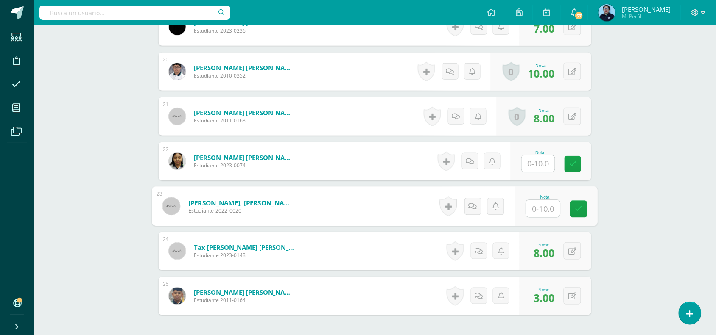
type input "3"
click at [574, 208] on link at bounding box center [578, 209] width 17 height 17
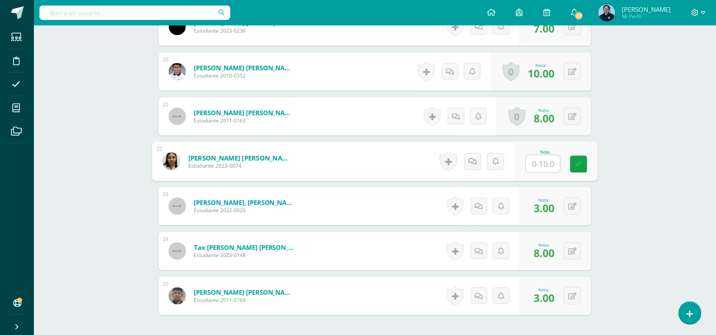
click at [543, 167] on input "text" at bounding box center [543, 164] width 34 height 17
type input "7"
click at [580, 168] on link at bounding box center [578, 164] width 17 height 17
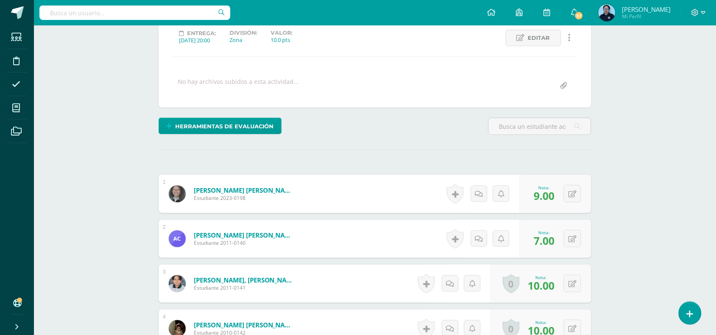
scroll to position [168, 0]
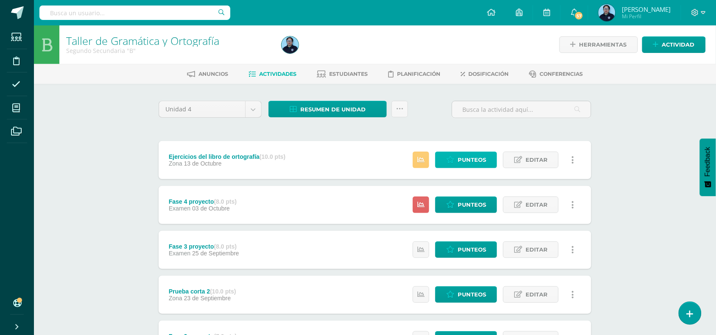
click at [472, 156] on span "Punteos" at bounding box center [472, 160] width 28 height 16
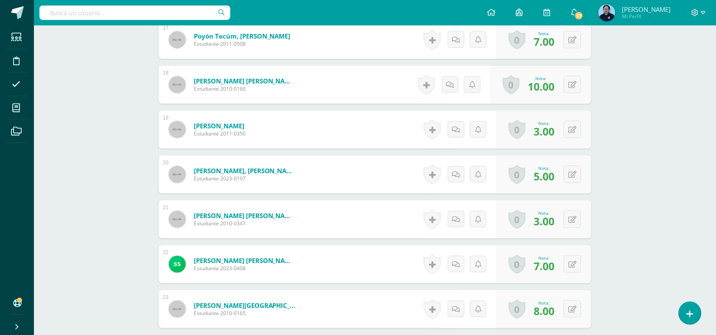
scroll to position [978, 0]
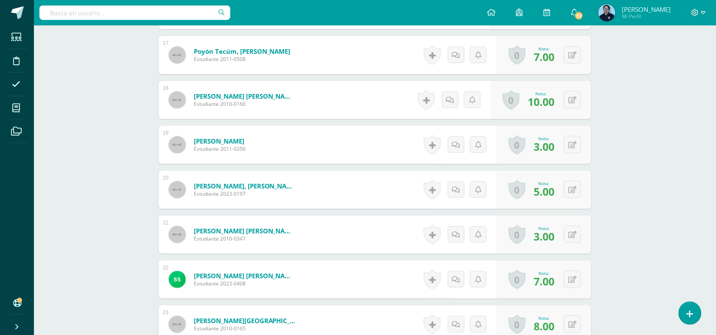
drag, startPoint x: 709, startPoint y: 248, endPoint x: 710, endPoint y: 234, distance: 13.6
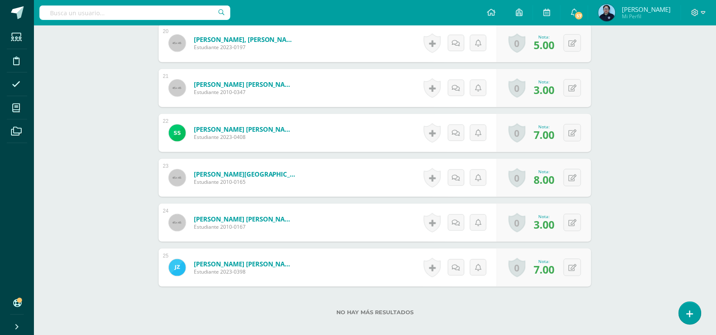
scroll to position [1150, 0]
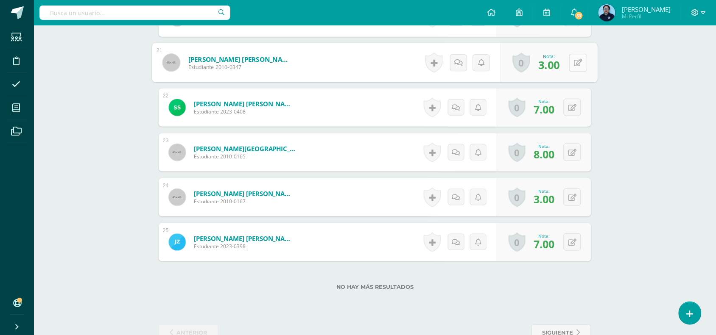
click at [574, 60] on icon at bounding box center [578, 62] width 8 height 7
type input "6"
click at [548, 67] on link at bounding box center [555, 65] width 17 height 17
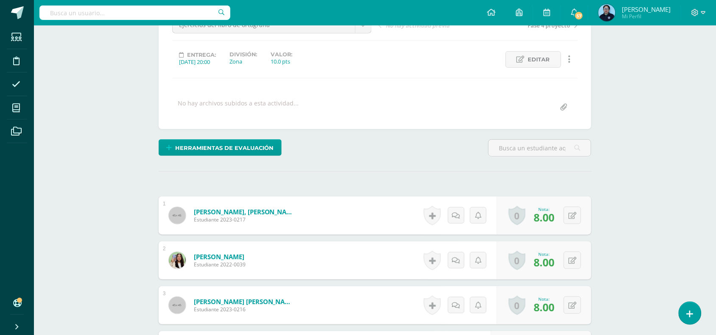
scroll to position [52, 0]
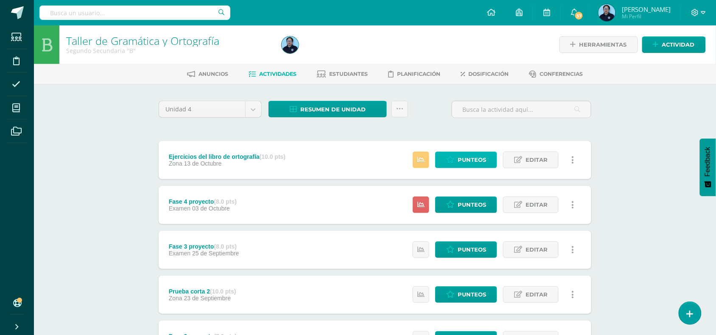
click at [460, 162] on span "Punteos" at bounding box center [472, 160] width 28 height 16
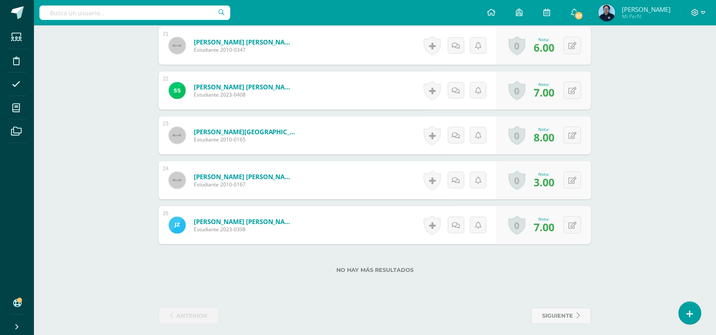
scroll to position [1173, 0]
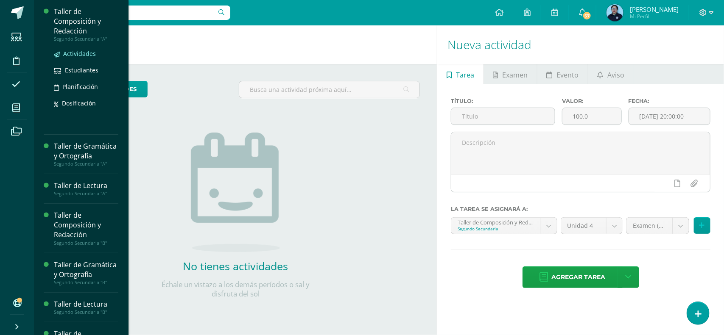
click at [75, 53] on span "Actividades" at bounding box center [79, 54] width 33 height 8
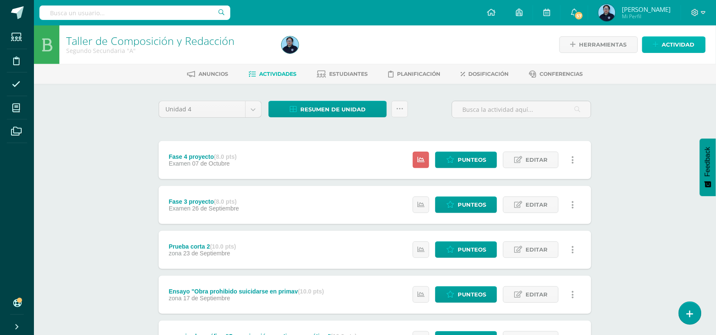
click at [686, 46] on span "Actividad" at bounding box center [678, 45] width 33 height 16
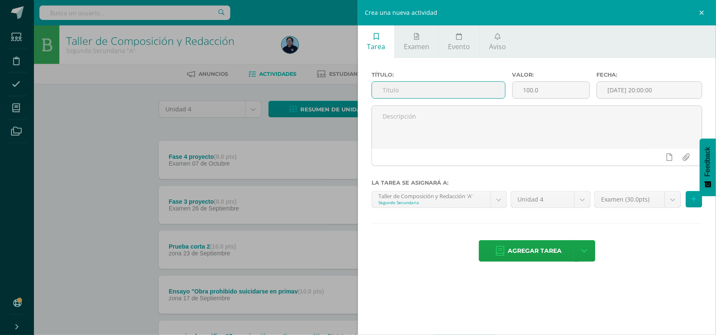
click at [438, 95] on input "text" at bounding box center [438, 90] width 133 height 17
type input "Fichas bibliografícas"
click at [542, 90] on input "100.0" at bounding box center [551, 90] width 77 height 17
type input "10"
click at [618, 88] on input "[DATE] 20:00:00" at bounding box center [649, 90] width 105 height 17
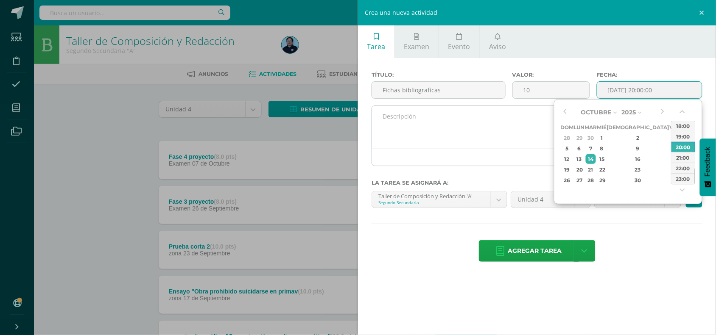
type input "[DATE] 20:00"
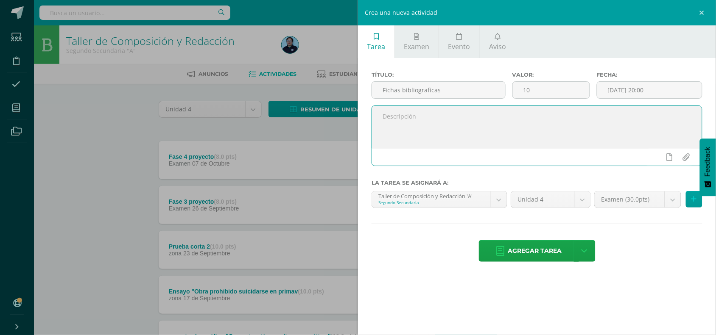
click at [505, 139] on textarea at bounding box center [537, 127] width 330 height 42
type textarea "Elaboración de fichas"
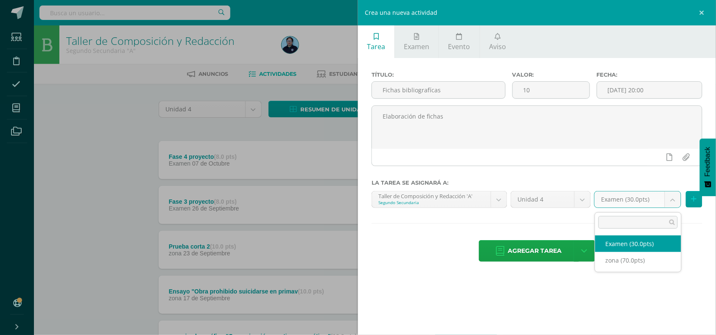
click at [675, 205] on body "Estudiantes Disciplina Asistencia Mis cursos Archivos Soporte Ayuda Reportar un…" at bounding box center [358, 320] width 716 height 640
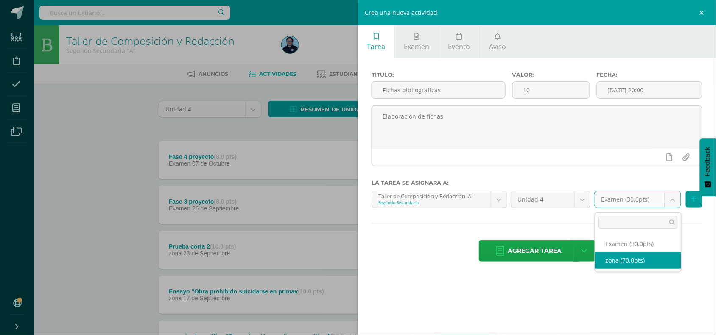
select select "49060"
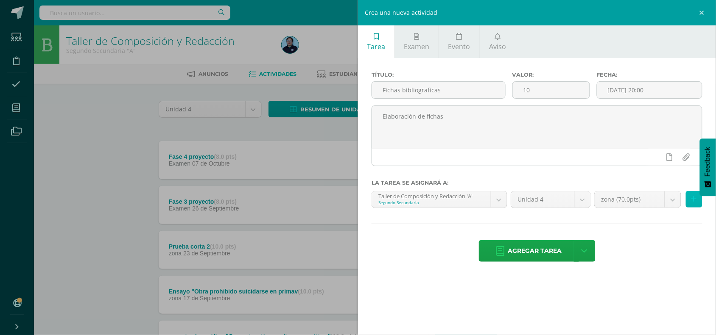
click at [694, 203] on icon at bounding box center [694, 199] width 6 height 7
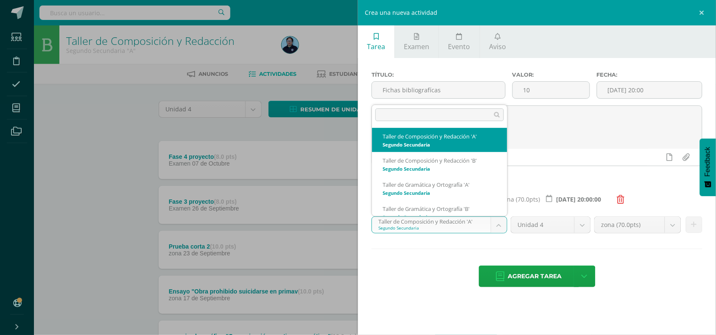
click at [499, 225] on body "Estudiantes Disciplina Asistencia Mis cursos Archivos Soporte Ayuda Reportar un…" at bounding box center [358, 320] width 716 height 640
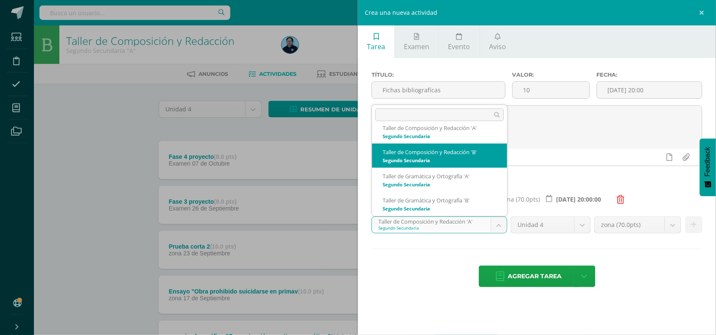
select select "31548"
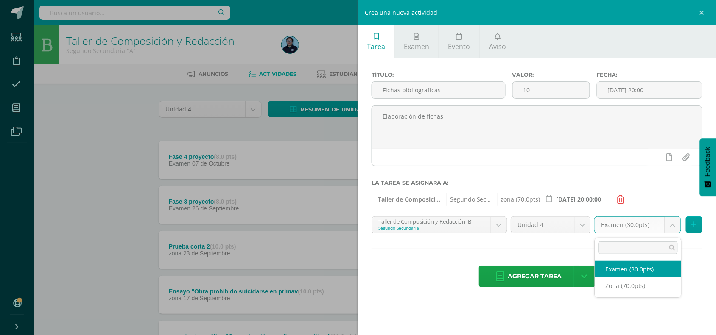
click at [673, 229] on body "Estudiantes Disciplina Asistencia Mis cursos Archivos Soporte Ayuda Reportar un…" at bounding box center [358, 320] width 716 height 640
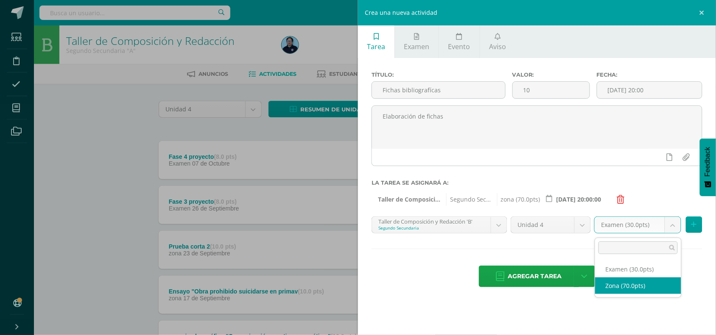
select select "48928"
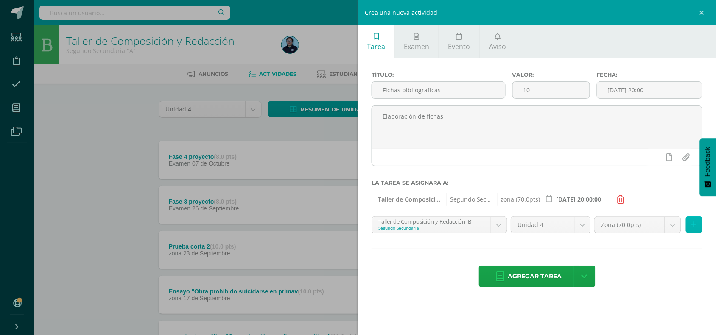
click at [696, 225] on icon at bounding box center [694, 224] width 6 height 7
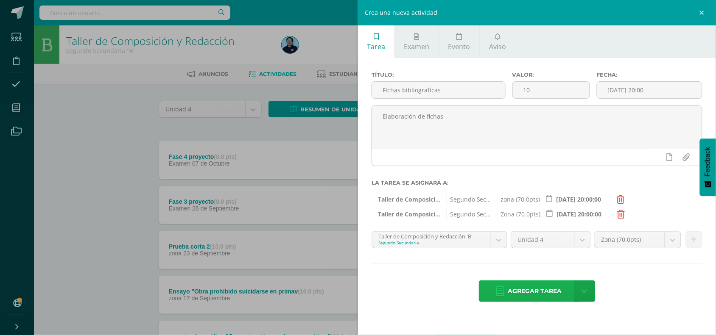
click at [550, 294] on span "Agregar tarea" at bounding box center [535, 291] width 54 height 21
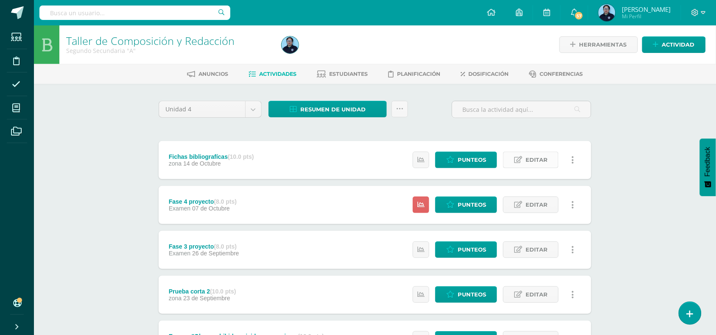
click at [534, 158] on span "Editar" at bounding box center [536, 160] width 22 height 16
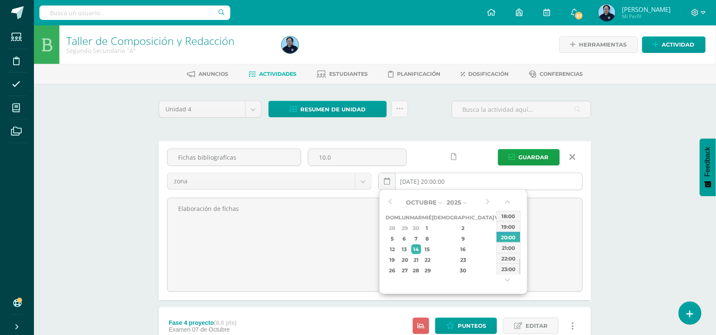
click at [458, 183] on input "[DATE] 20:00:00" at bounding box center [481, 181] width 204 height 17
click at [421, 238] on div "7" at bounding box center [416, 239] width 10 height 10
type input "[DATE] 20:00"
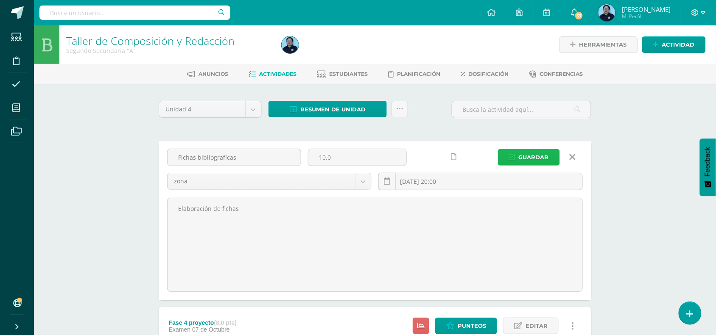
click at [525, 159] on span "Guardar" at bounding box center [534, 158] width 30 height 16
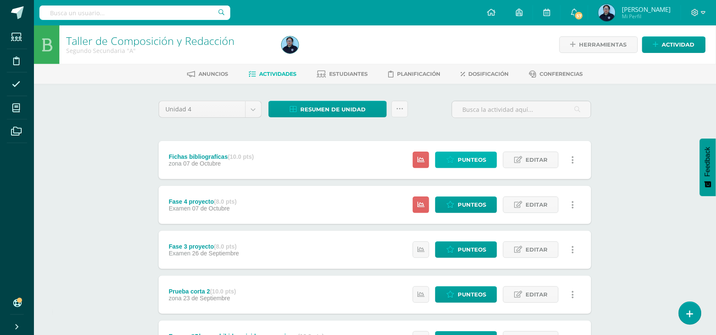
click at [467, 157] on span "Punteos" at bounding box center [472, 160] width 28 height 16
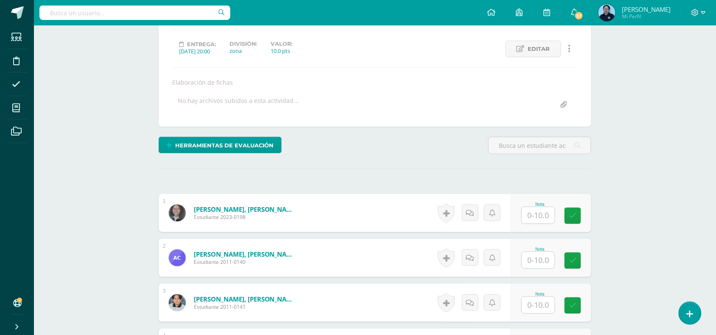
scroll to position [126, 0]
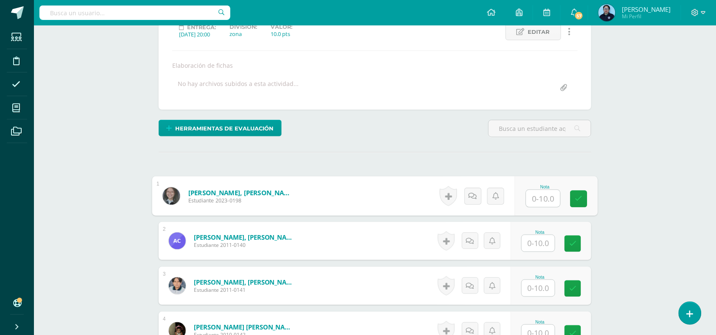
click at [538, 202] on input "text" at bounding box center [543, 198] width 34 height 17
type input "10"
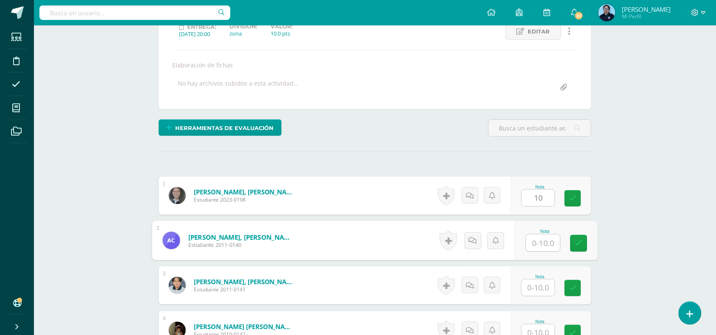
click at [541, 242] on input "text" at bounding box center [543, 243] width 34 height 17
type input "9"
click at [538, 290] on input "text" at bounding box center [538, 287] width 33 height 17
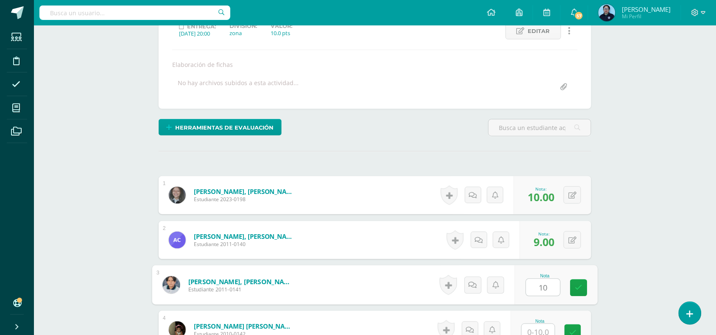
type input "10"
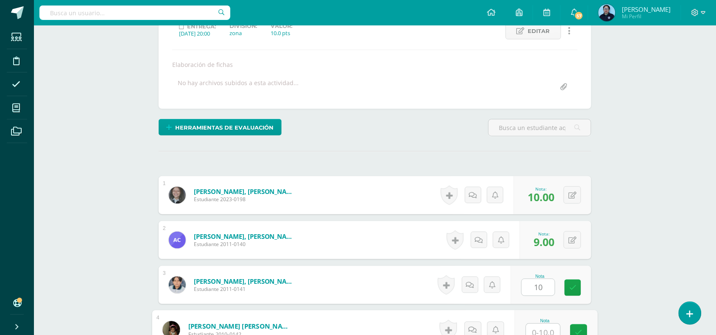
click at [533, 333] on input "text" at bounding box center [543, 332] width 34 height 17
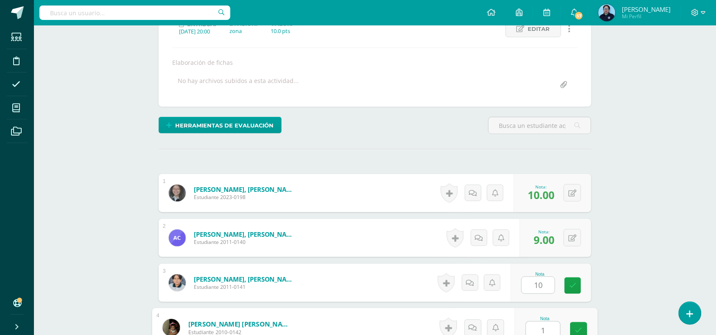
type input "10"
click at [579, 329] on icon at bounding box center [579, 330] width 8 height 7
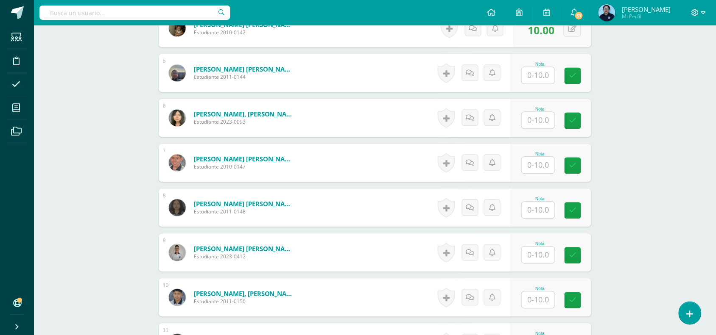
scroll to position [431, 0]
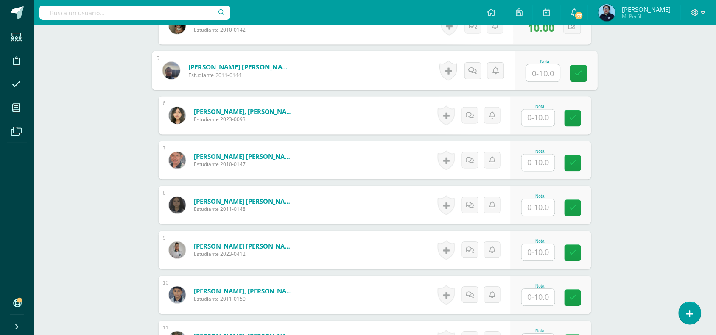
click at [548, 74] on input "text" at bounding box center [543, 73] width 34 height 17
type input "9"
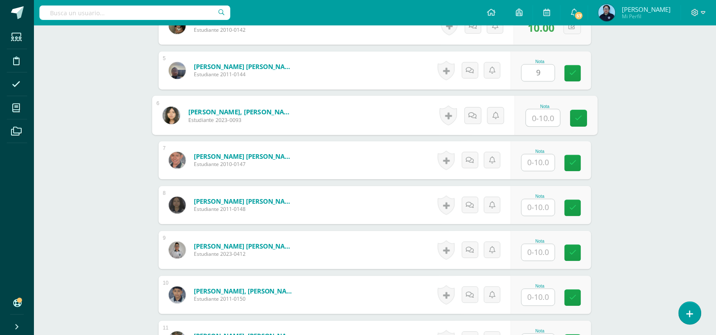
click at [542, 121] on input "text" at bounding box center [543, 118] width 34 height 17
type input "10"
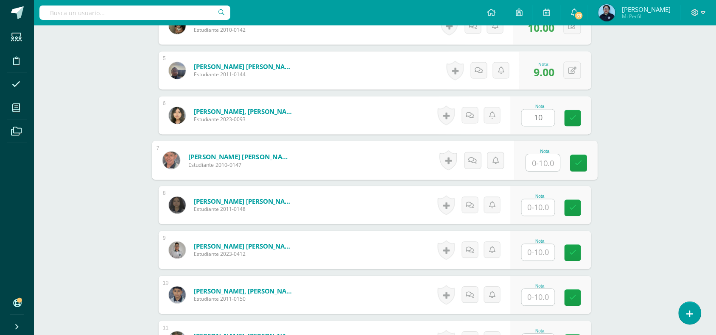
click at [535, 165] on input "text" at bounding box center [543, 163] width 34 height 17
type input "8"
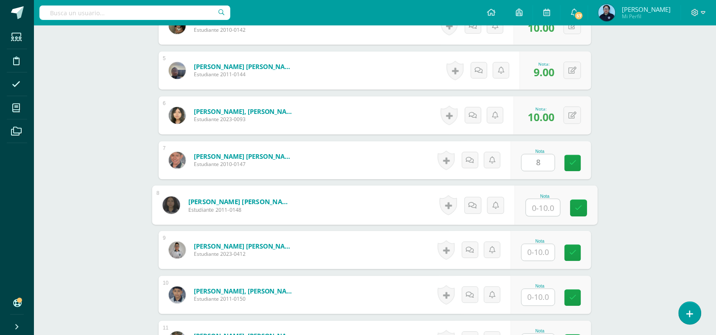
click at [542, 207] on input "text" at bounding box center [543, 208] width 34 height 17
type input "9"
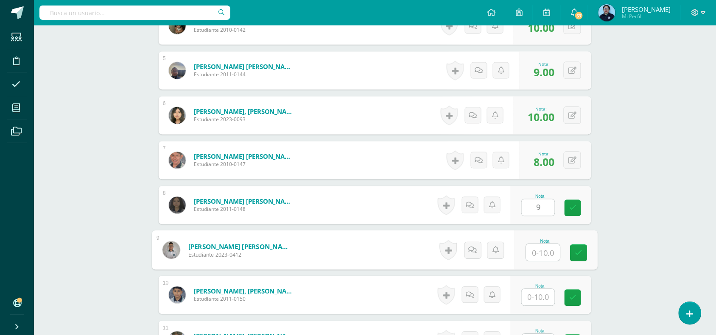
click at [545, 254] on input "text" at bounding box center [543, 253] width 34 height 17
type input "8"
click at [542, 296] on input "text" at bounding box center [538, 298] width 33 height 17
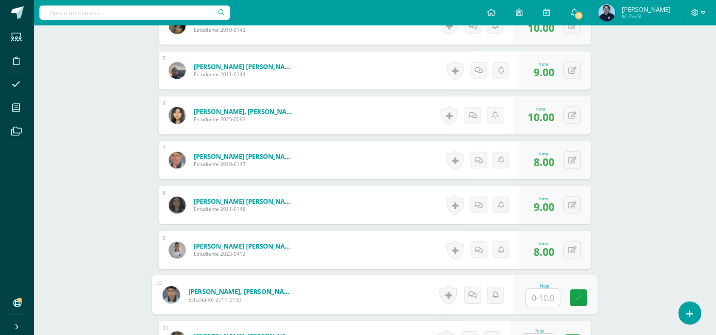
type input "8"
click at [580, 298] on icon at bounding box center [579, 298] width 8 height 7
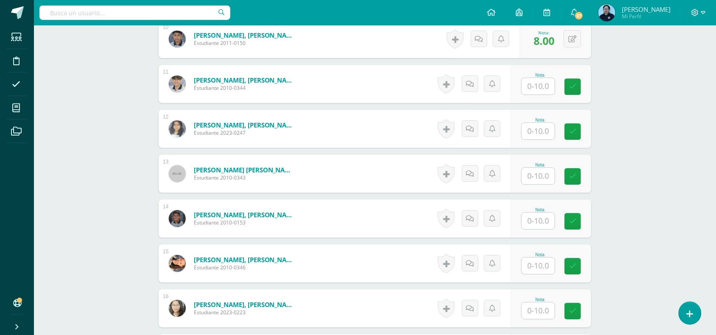
scroll to position [692, 0]
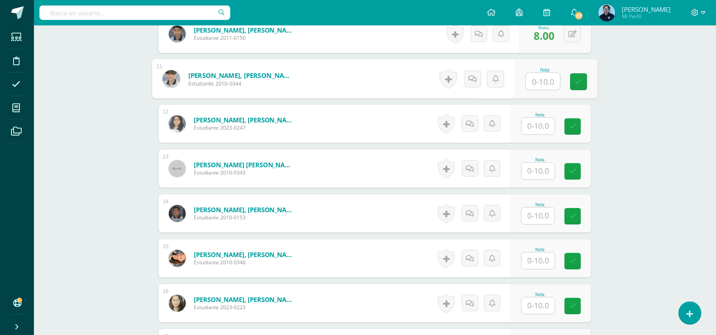
click at [541, 86] on input "text" at bounding box center [543, 81] width 34 height 17
type input "10"
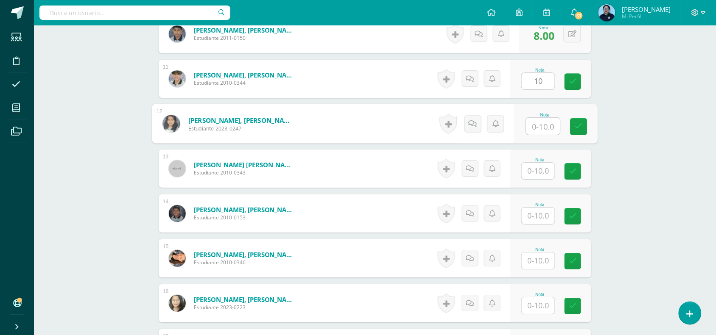
click at [544, 129] on input "text" at bounding box center [543, 126] width 34 height 17
type input "10"
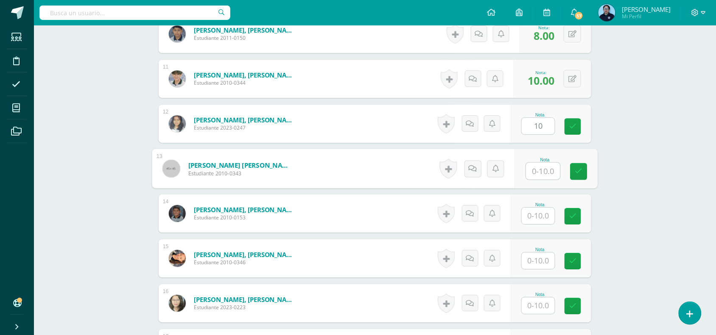
click at [544, 167] on input "text" at bounding box center [543, 171] width 34 height 17
type input "7"
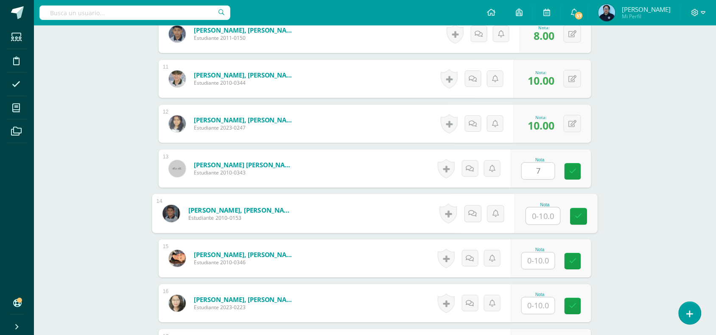
click at [539, 213] on input "text" at bounding box center [543, 216] width 34 height 17
type input "8"
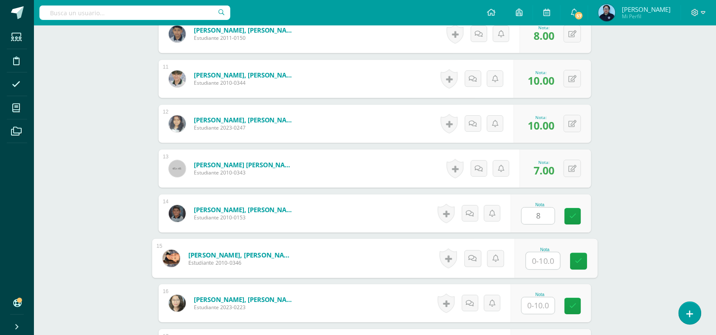
click at [538, 262] on input "text" at bounding box center [543, 261] width 34 height 17
type input "10"
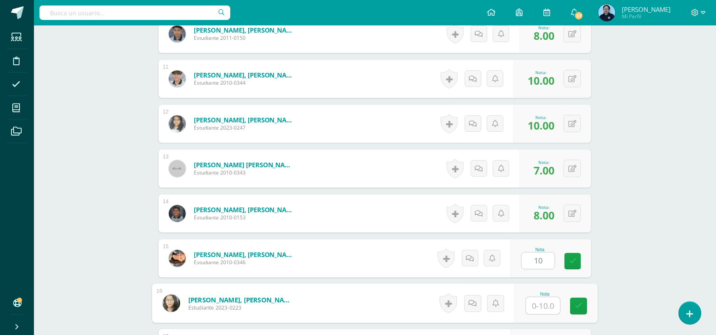
click at [535, 306] on input "text" at bounding box center [543, 306] width 34 height 17
type input "10"
click at [578, 304] on icon at bounding box center [579, 306] width 8 height 7
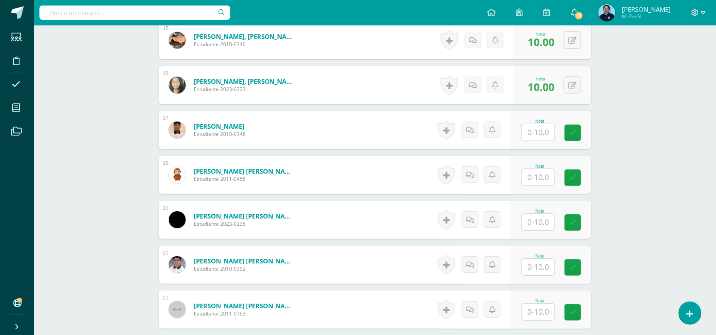
scroll to position [921, 0]
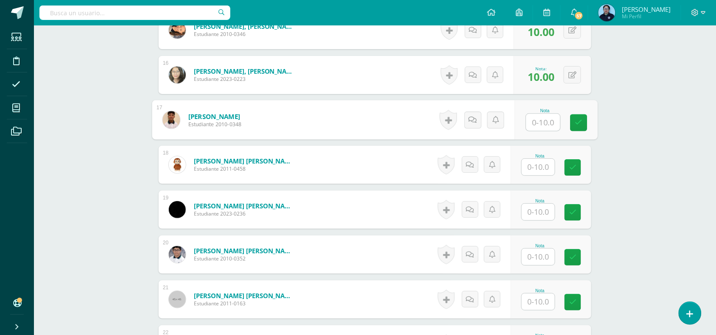
click at [543, 121] on input "text" at bounding box center [543, 122] width 34 height 17
type input "9"
click at [537, 170] on input "text" at bounding box center [538, 167] width 33 height 17
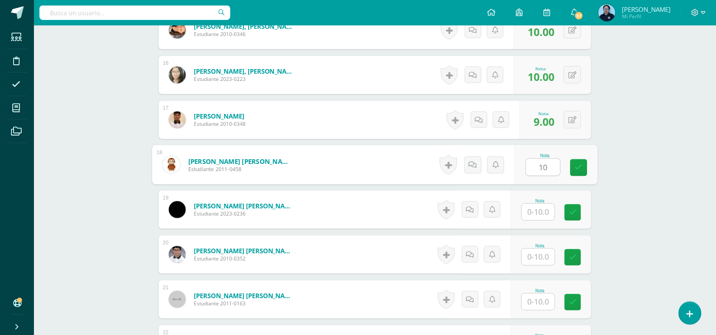
type input "10"
click at [542, 217] on input "text" at bounding box center [538, 212] width 33 height 17
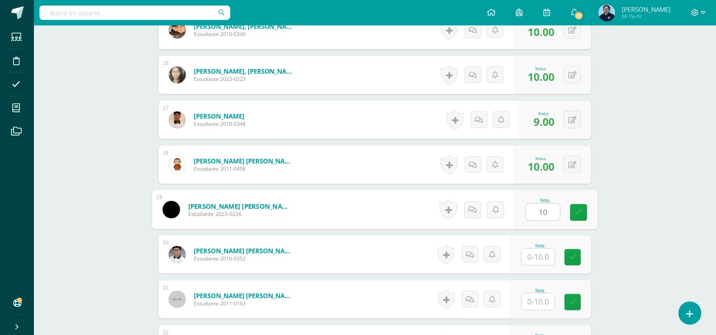
type input "10"
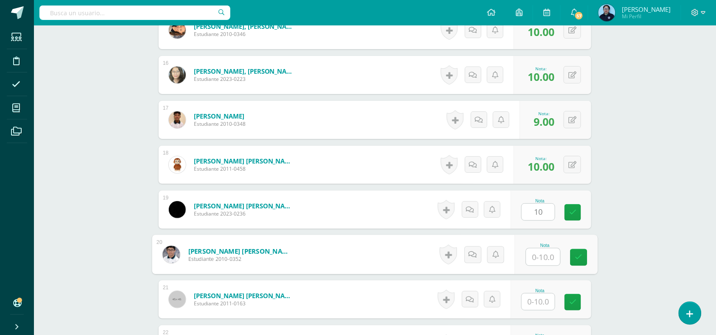
click at [536, 261] on input "text" at bounding box center [543, 257] width 34 height 17
type input "10"
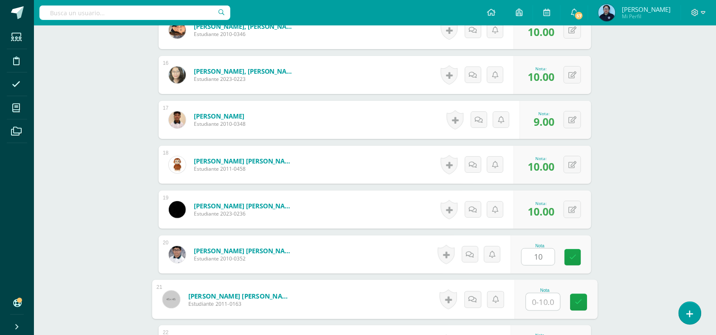
click at [536, 306] on input "text" at bounding box center [543, 302] width 34 height 17
type input "9"
click at [577, 302] on icon at bounding box center [579, 302] width 8 height 7
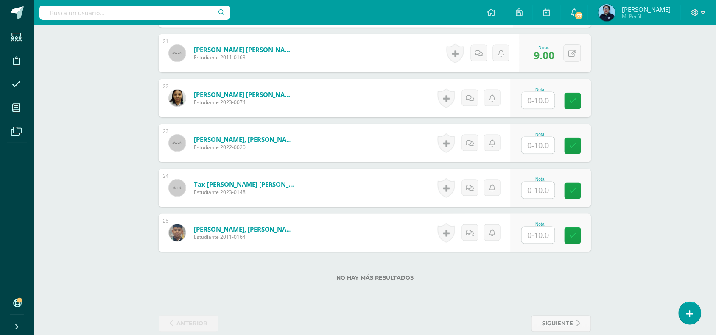
scroll to position [1181, 0]
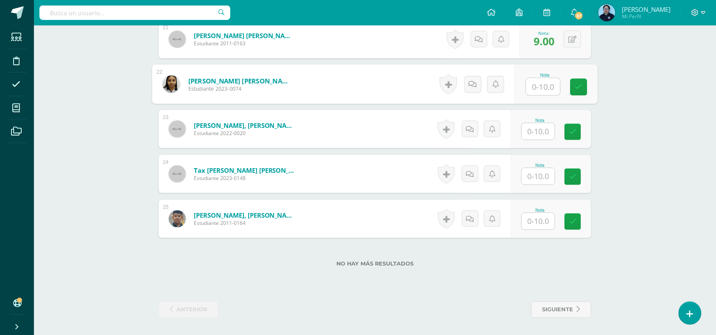
click at [537, 88] on input "text" at bounding box center [543, 86] width 34 height 17
type input "9"
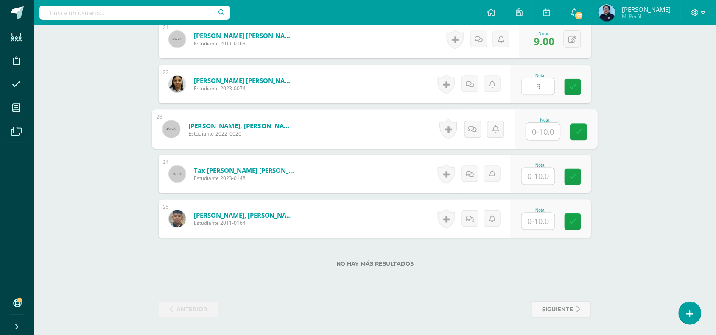
click at [539, 137] on input "text" at bounding box center [543, 131] width 34 height 17
type input "7"
click at [577, 126] on link at bounding box center [578, 132] width 17 height 17
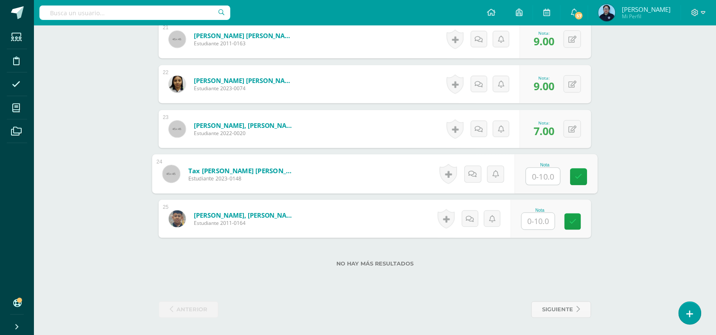
click at [541, 179] on input "text" at bounding box center [543, 176] width 34 height 17
type input "9"
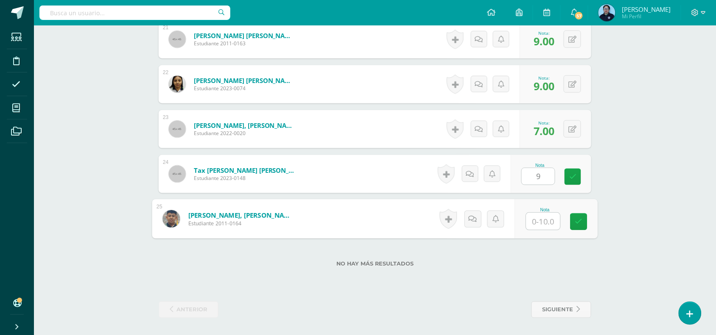
click at [547, 217] on input "text" at bounding box center [543, 221] width 34 height 17
type input "8"
click at [580, 226] on link at bounding box center [578, 222] width 17 height 17
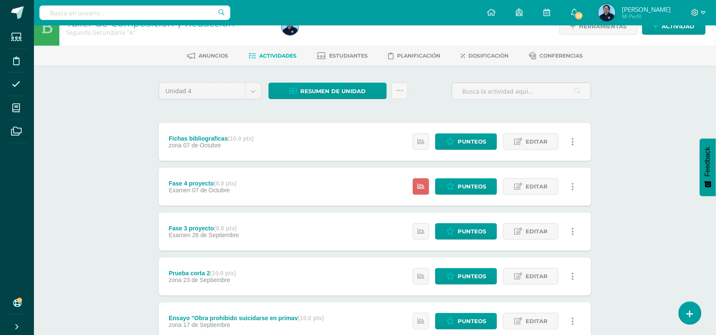
scroll to position [17, 0]
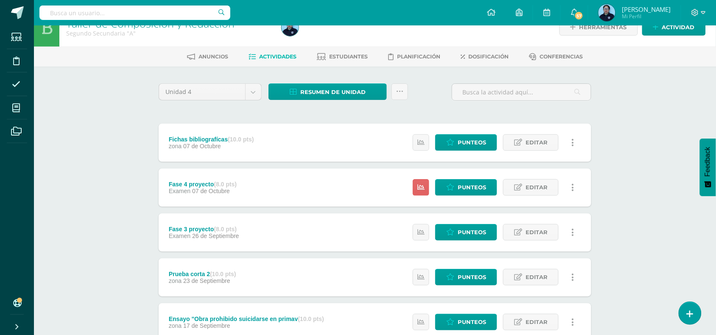
click at [656, 240] on div "Taller de Composición y Redacción Segundo Secundaria "A" Herramientas Detalle d…" at bounding box center [375, 338] width 682 height 660
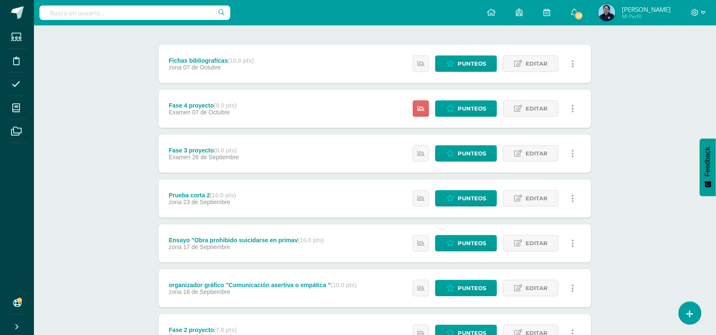
scroll to position [2, 0]
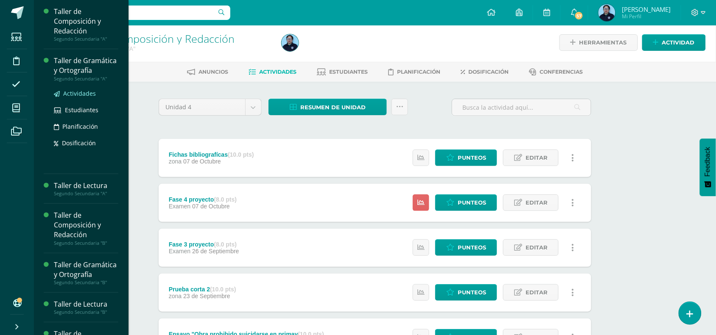
click at [69, 98] on span "Actividades" at bounding box center [79, 93] width 33 height 8
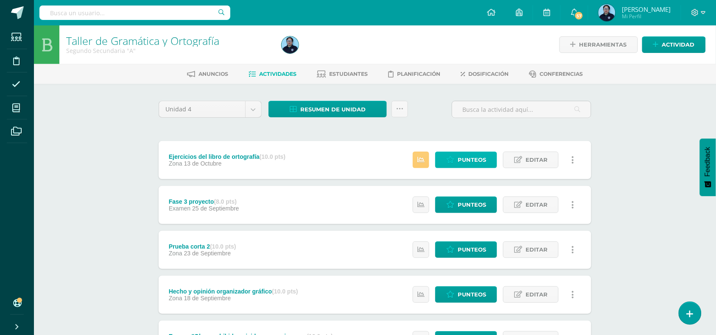
click at [450, 160] on icon at bounding box center [450, 159] width 8 height 7
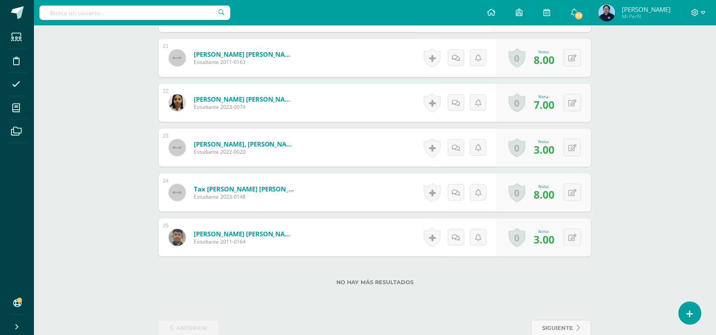
scroll to position [1173, 0]
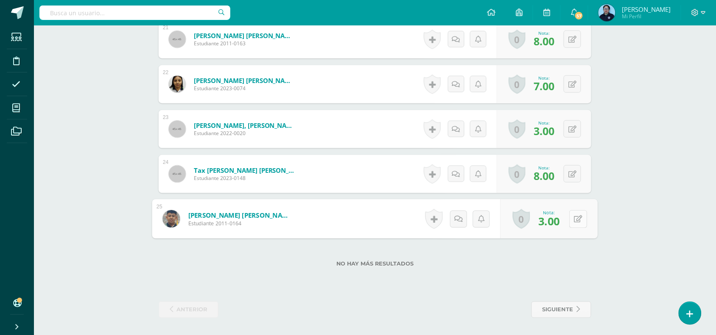
click at [572, 220] on button at bounding box center [578, 219] width 18 height 18
type input "7"
click at [556, 218] on icon at bounding box center [556, 221] width 8 height 7
click at [556, 218] on div "Nota: 7.00" at bounding box center [544, 219] width 28 height 18
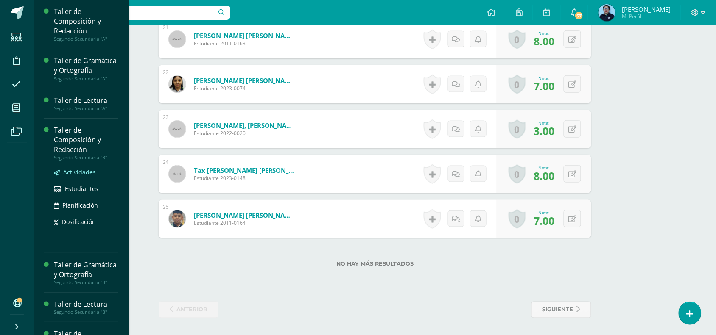
click at [78, 176] on span "Actividades" at bounding box center [79, 172] width 33 height 8
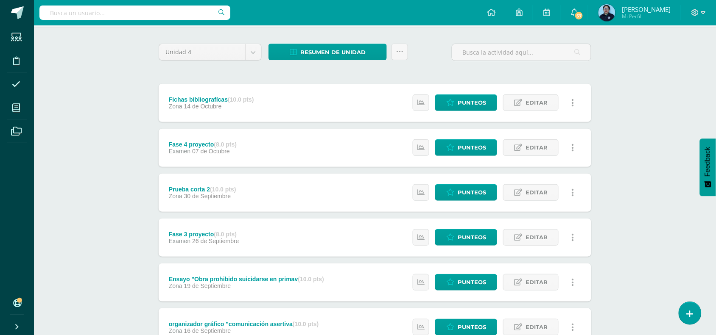
scroll to position [55, 0]
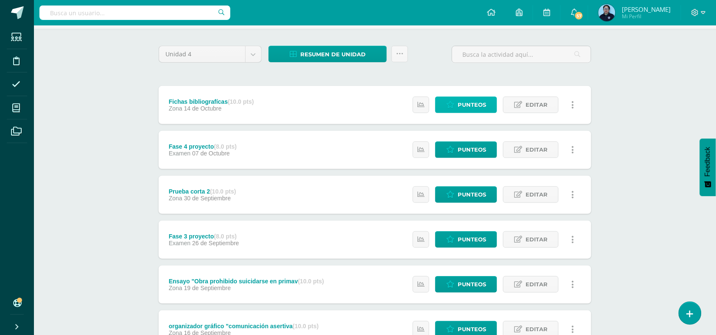
click at [460, 105] on span "Punteos" at bounding box center [472, 105] width 28 height 16
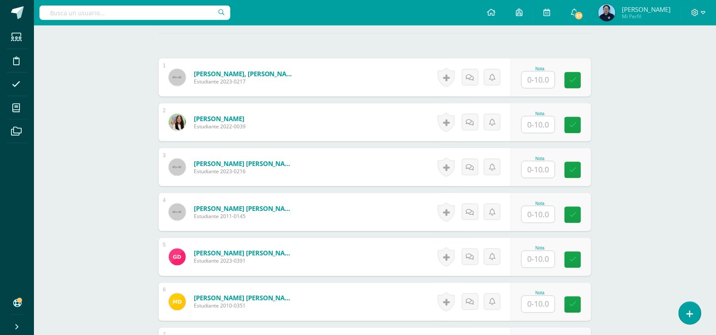
scroll to position [245, 0]
click at [538, 83] on input "text" at bounding box center [543, 79] width 34 height 17
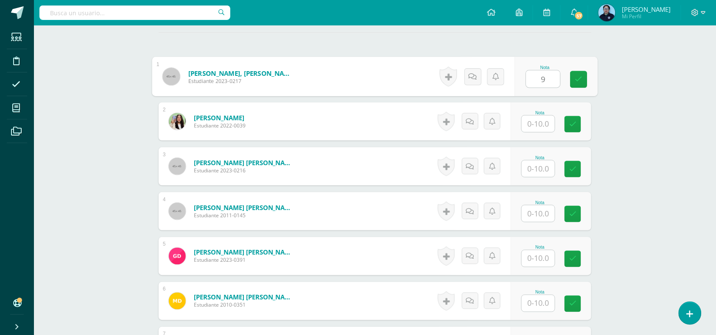
type input "9"
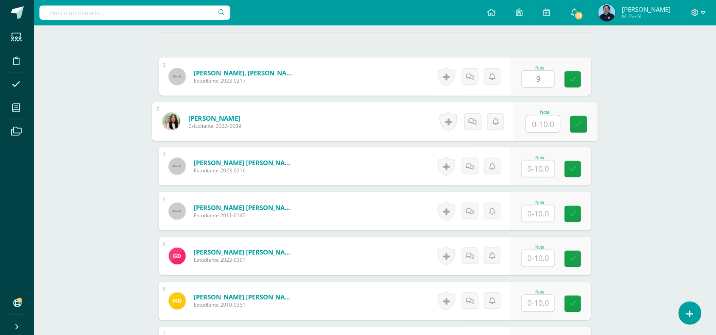
click at [540, 129] on input "text" at bounding box center [543, 124] width 34 height 17
type input "10"
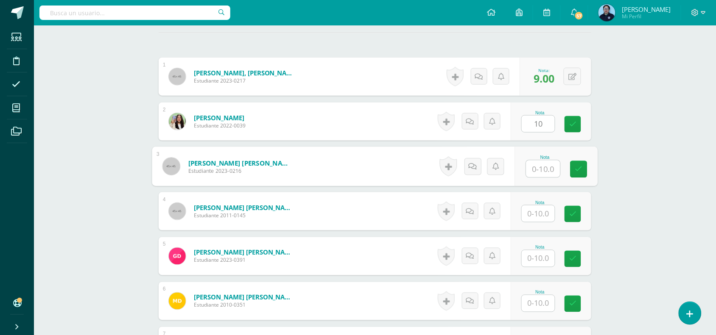
click at [533, 174] on input "text" at bounding box center [543, 169] width 34 height 17
type input "10"
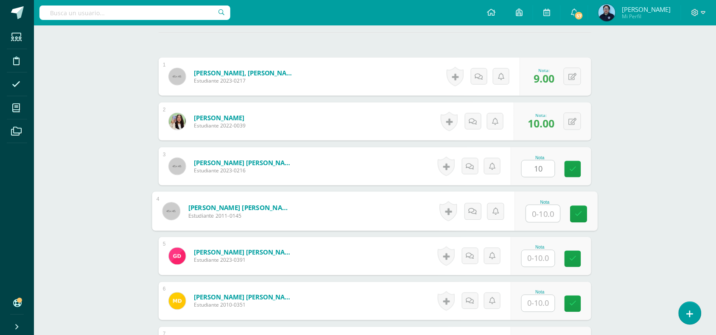
click at [541, 215] on input "text" at bounding box center [543, 214] width 34 height 17
type input "10"
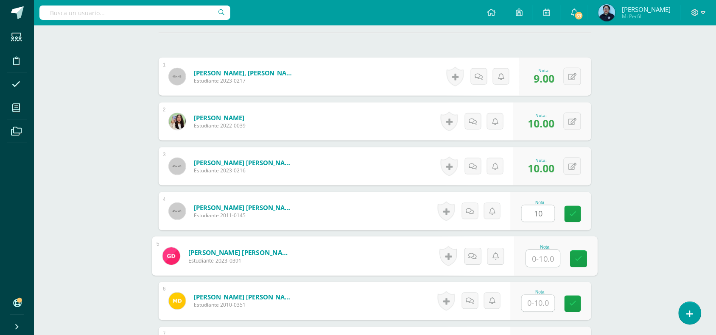
click at [538, 254] on input "text" at bounding box center [543, 259] width 34 height 17
type input "8"
type input "7"
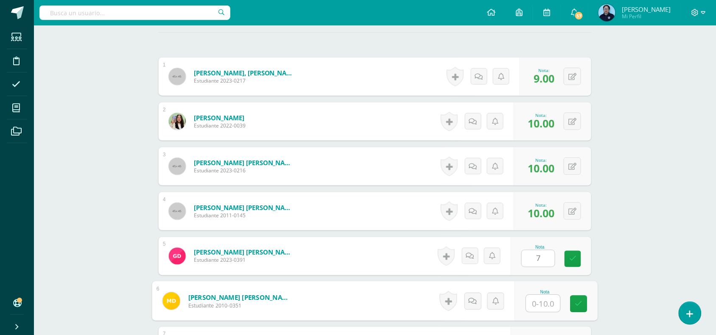
click at [541, 306] on input "text" at bounding box center [543, 304] width 34 height 17
type input "9"
click at [583, 301] on link at bounding box center [578, 304] width 17 height 17
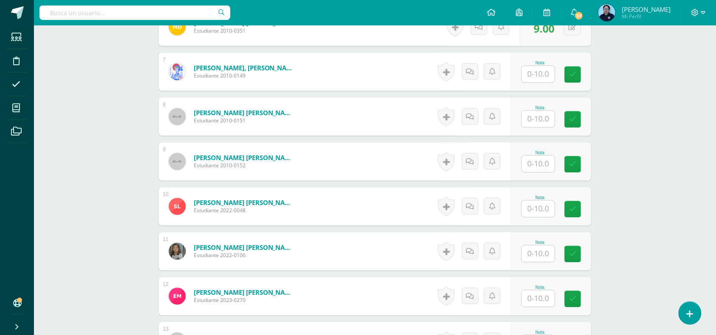
scroll to position [522, 0]
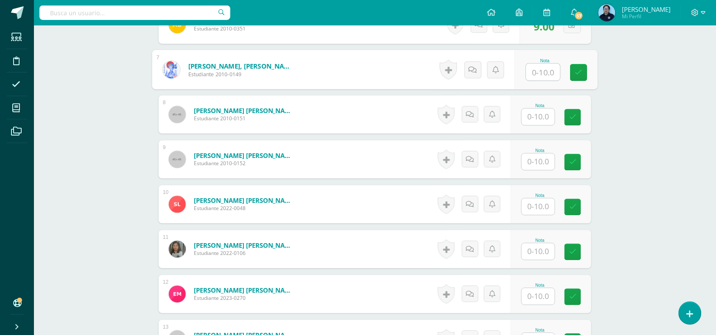
click at [538, 71] on input "text" at bounding box center [543, 72] width 34 height 17
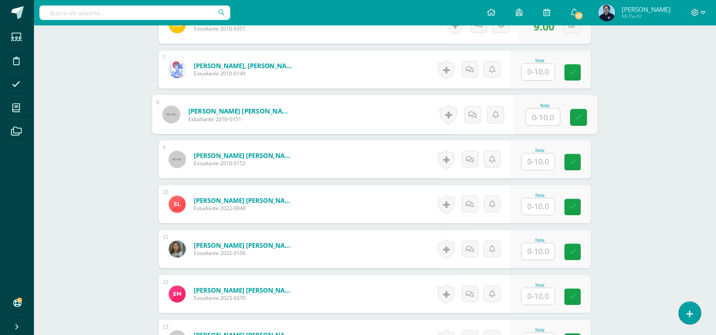
click at [533, 120] on input "text" at bounding box center [543, 117] width 34 height 17
type input "7"
type input "10"
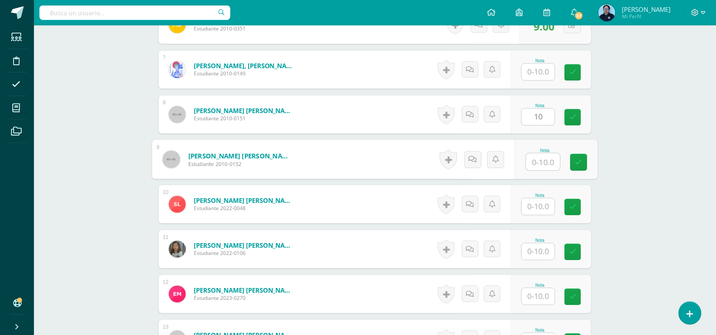
click at [539, 159] on input "text" at bounding box center [543, 161] width 34 height 17
type input "9"
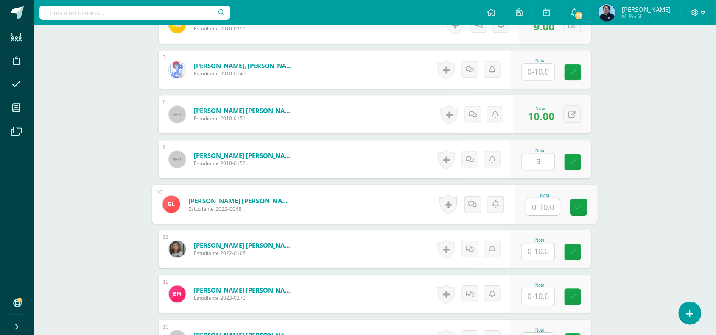
click at [540, 208] on input "text" at bounding box center [543, 206] width 34 height 17
type input "10"
click at [538, 255] on input "text" at bounding box center [538, 251] width 33 height 17
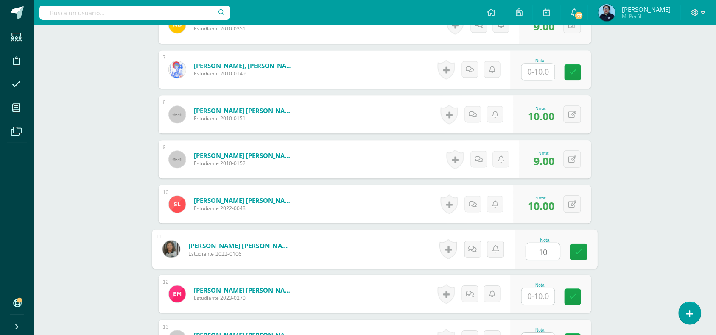
type input "10"
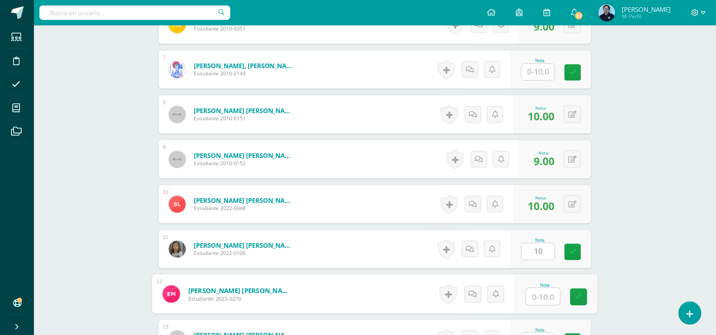
click at [537, 299] on input "text" at bounding box center [543, 296] width 34 height 17
type input "8"
click at [579, 296] on icon at bounding box center [579, 296] width 8 height 7
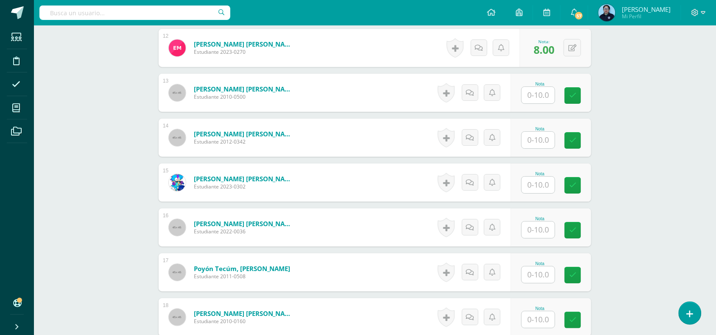
scroll to position [771, 0]
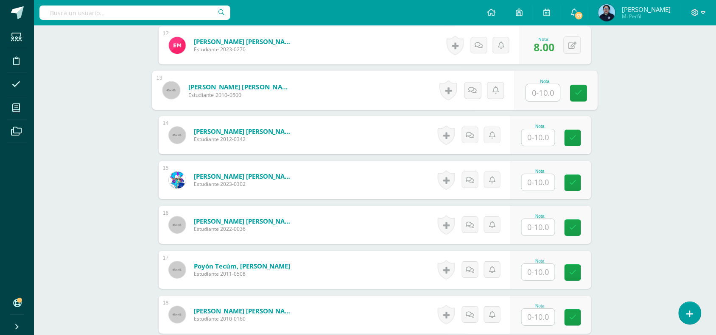
click at [543, 91] on input "text" at bounding box center [543, 92] width 34 height 17
type input "10"
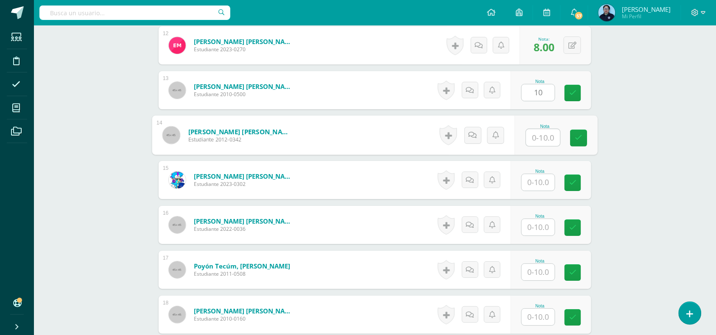
click at [541, 133] on input "text" at bounding box center [543, 137] width 34 height 17
type input "10"
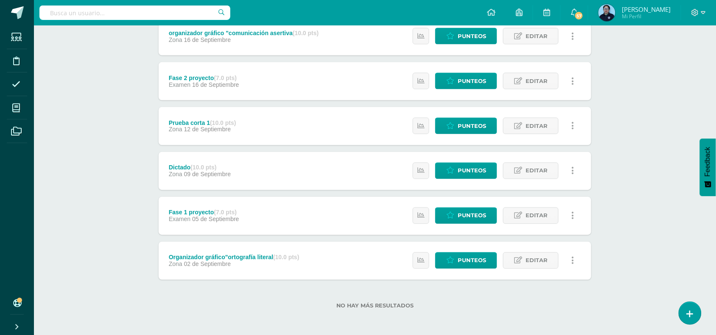
scroll to position [350, 0]
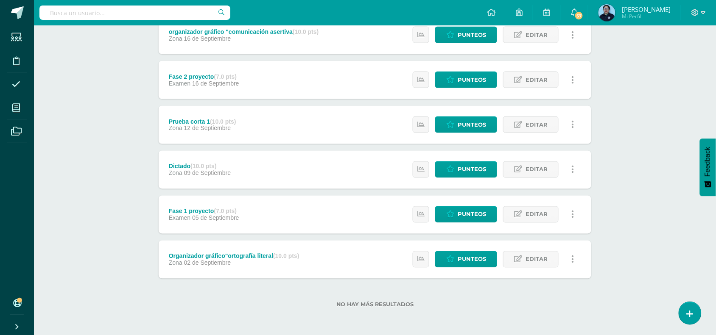
click at [357, 18] on div "Configuración Cerrar sesión [PERSON_NAME] Mi Perfil 57 57 Avisos 89 avisos sin …" at bounding box center [375, 12] width 682 height 25
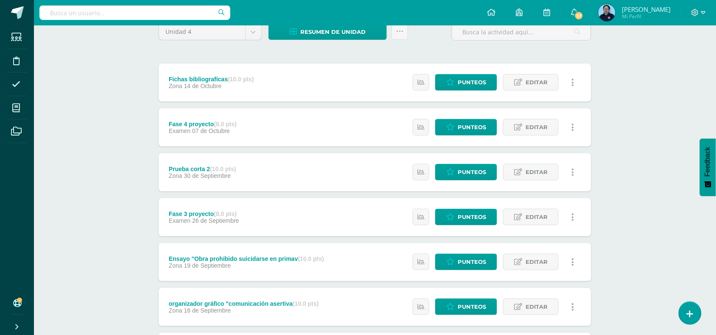
scroll to position [75, 0]
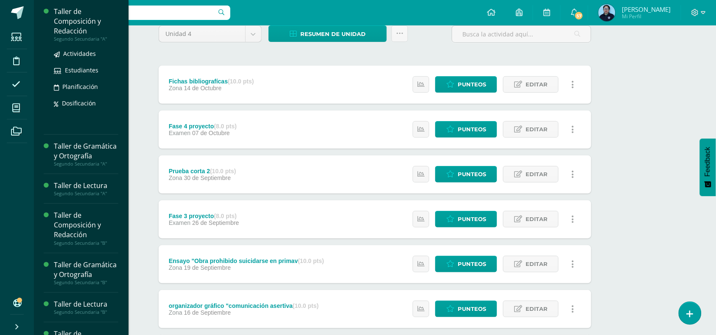
click at [83, 11] on div "Taller de Composición y Redacción" at bounding box center [86, 21] width 64 height 29
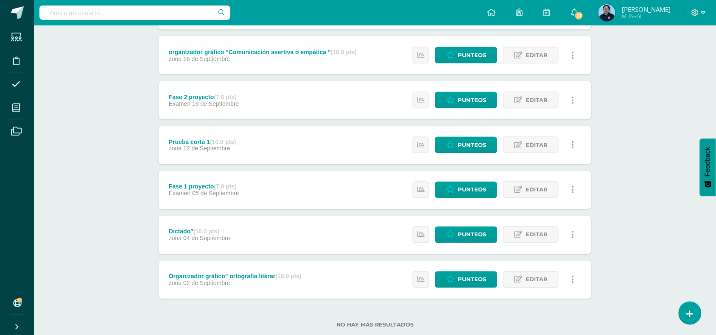
scroll to position [350, 0]
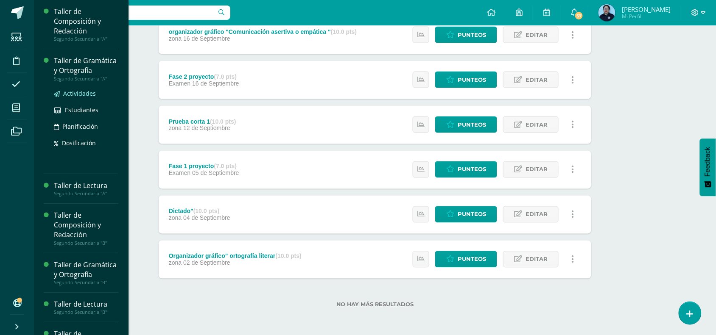
click at [66, 98] on span "Actividades" at bounding box center [79, 93] width 33 height 8
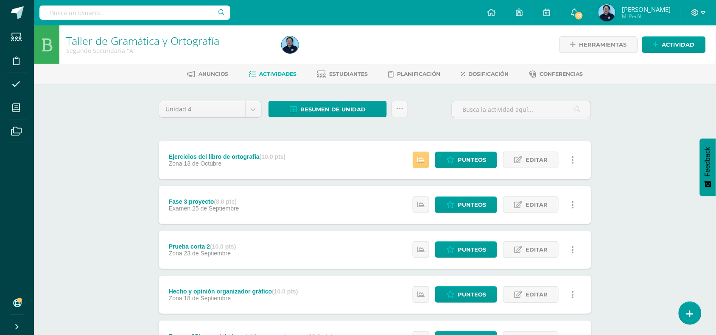
drag, startPoint x: 723, startPoint y: 1, endPoint x: 469, endPoint y: 45, distance: 258.5
click at [469, 45] on div at bounding box center [387, 44] width 219 height 39
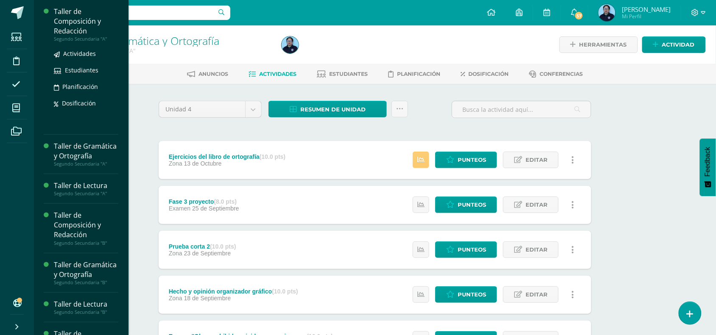
click at [71, 28] on div "Taller de Composición y Redacción" at bounding box center [86, 21] width 64 height 29
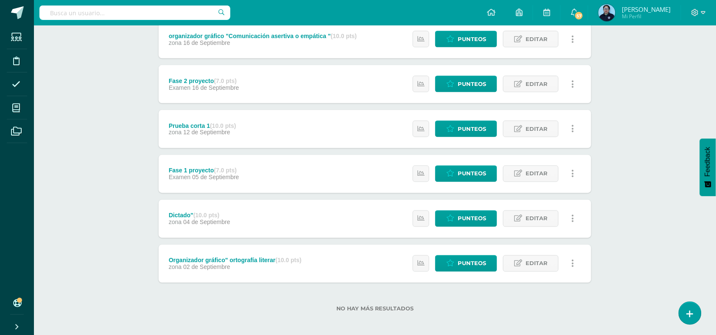
scroll to position [350, 0]
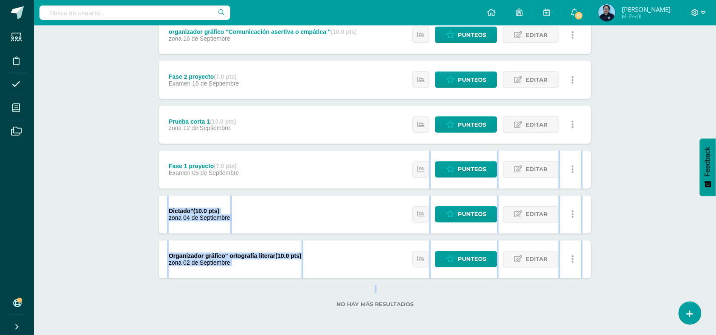
drag, startPoint x: 660, startPoint y: 290, endPoint x: 687, endPoint y: 152, distance: 141.3
click at [687, 152] on div "Taller de Composición y Redacción Segundo Secundaria "A" Herramientas Detalle d…" at bounding box center [375, 6] width 682 height 660
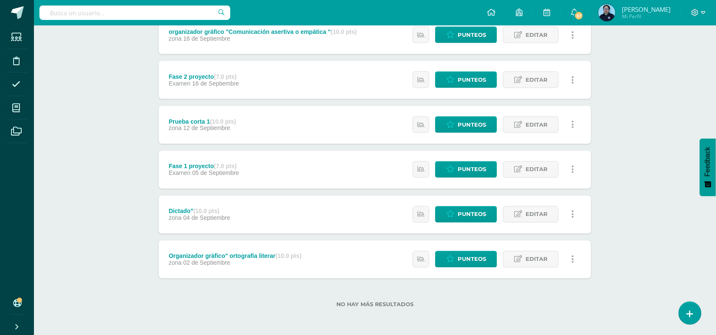
click at [625, 113] on div "Taller de Composición y Redacción Segundo Secundaria "A" Herramientas Detalle d…" at bounding box center [375, 6] width 682 height 660
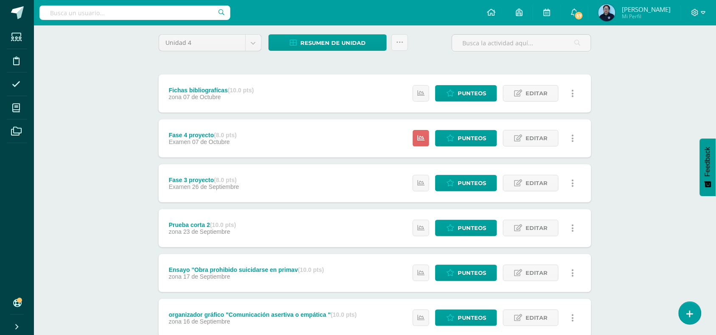
scroll to position [0, 0]
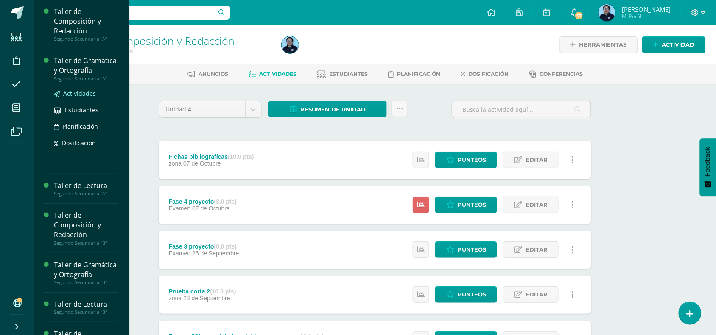
click at [73, 98] on span "Actividades" at bounding box center [79, 93] width 33 height 8
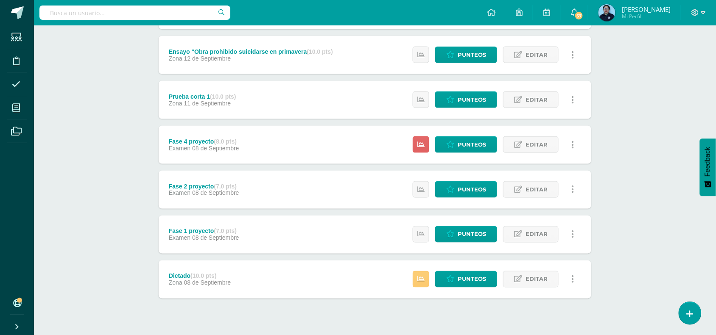
scroll to position [301, 0]
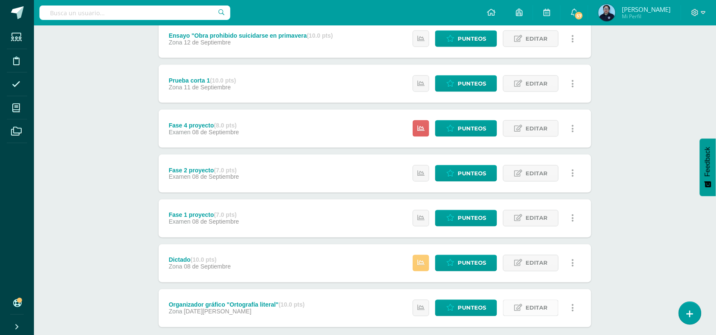
click at [533, 306] on span "Editar" at bounding box center [536, 309] width 22 height 16
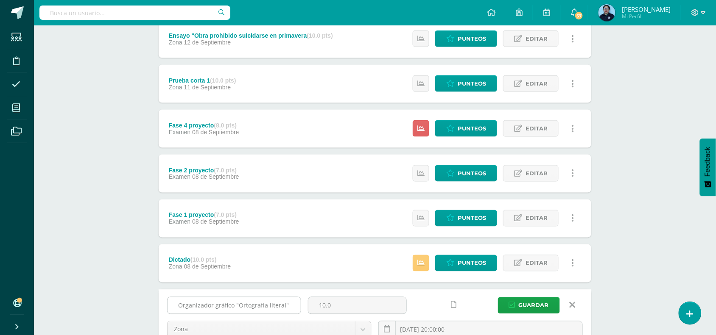
click at [282, 304] on input "Organizador gráfico "Ortografía literal"" at bounding box center [233, 306] width 133 height 17
type input "Organizador gráfico "Otografía acentual ""
click at [522, 301] on span "Guardar" at bounding box center [534, 306] width 30 height 16
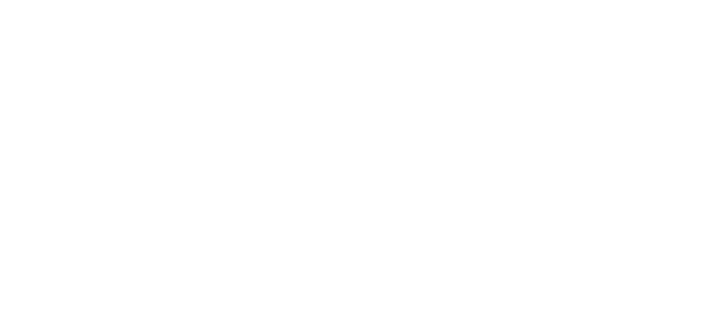
click at [0, 0] on html at bounding box center [0, 0] width 0 height 0
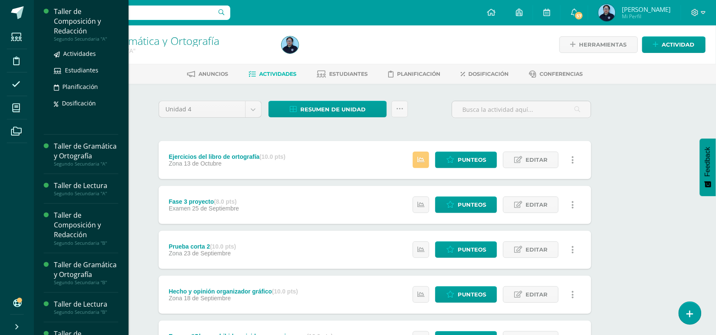
click at [73, 28] on div "Taller de Composición y Redacción" at bounding box center [86, 21] width 64 height 29
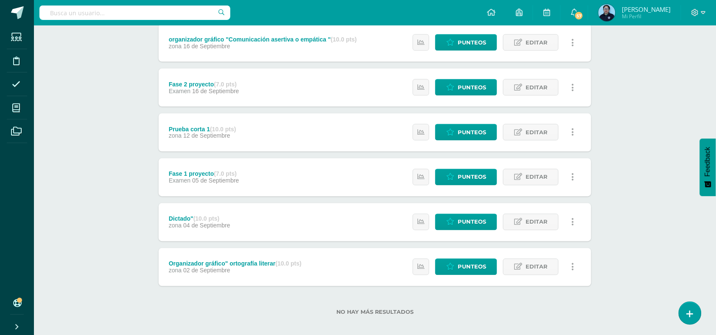
scroll to position [350, 0]
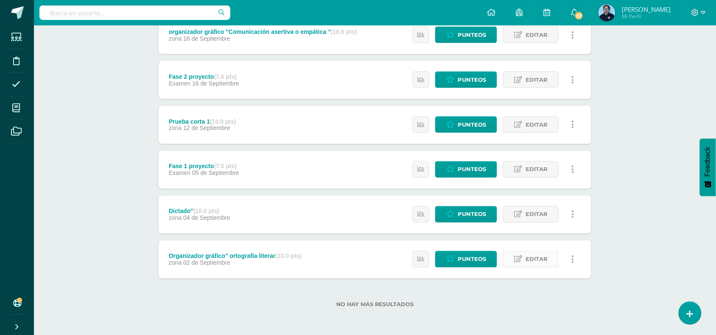
click at [540, 264] on span "Editar" at bounding box center [536, 260] width 22 height 16
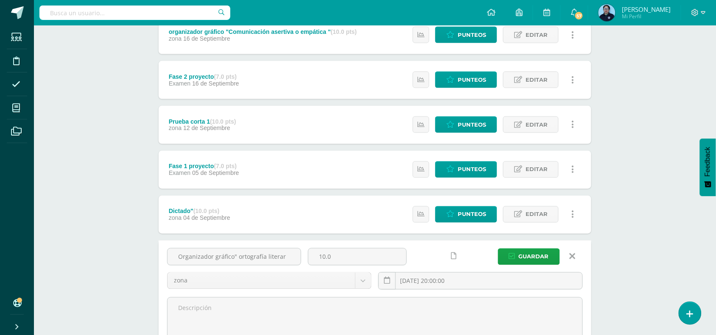
click at [123, 191] on div "Taller de Composición y Redacción Segundo Secundaria "A" Herramientas Detalle d…" at bounding box center [375, 66] width 682 height 781
click at [528, 256] on span "Guardar" at bounding box center [534, 257] width 30 height 16
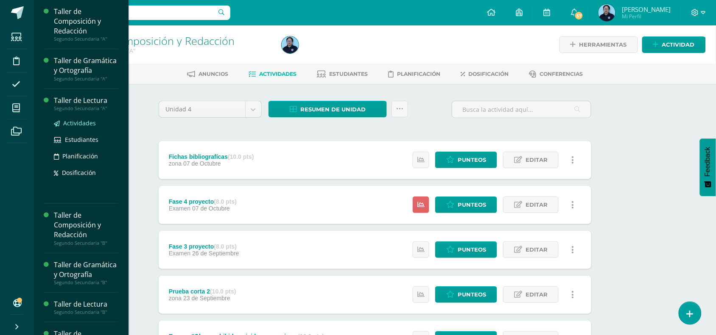
click at [75, 127] on span "Actividades" at bounding box center [79, 123] width 33 height 8
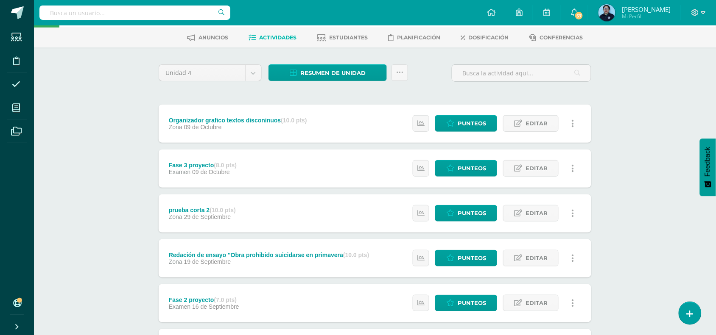
scroll to position [32, 0]
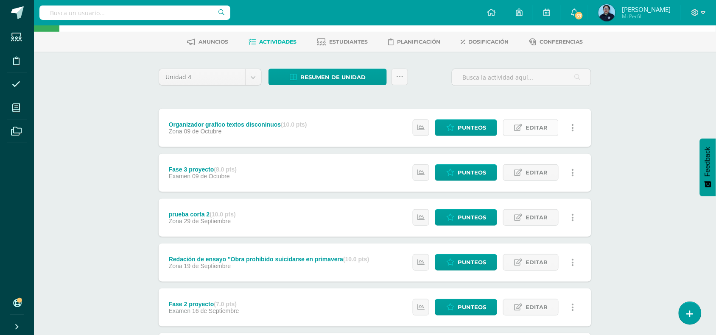
click at [535, 130] on span "Editar" at bounding box center [536, 128] width 22 height 16
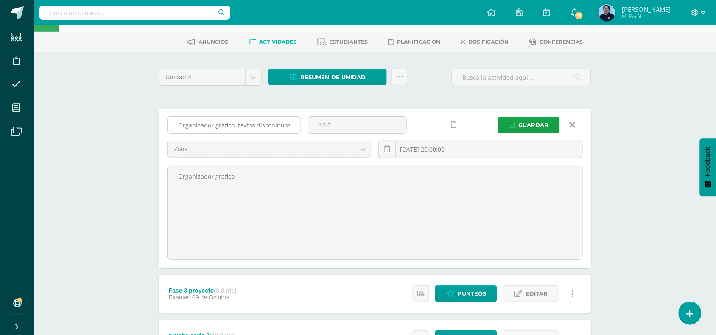
click at [293, 126] on input "Organizador grafico textos disconinuos" at bounding box center [233, 125] width 133 height 17
type input "O"
type input "Elaboración de texto discontinuo"
click at [514, 122] on icon "submit" at bounding box center [512, 125] width 6 height 7
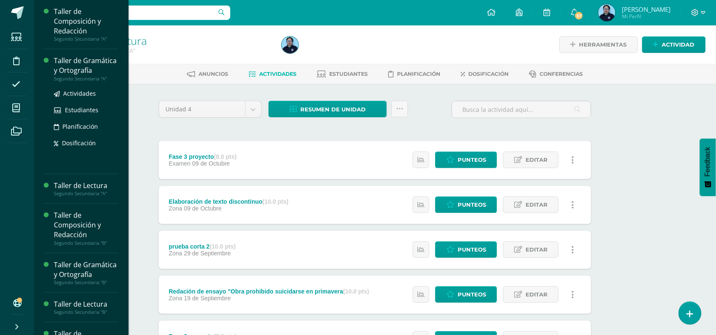
click at [73, 109] on ul "Actividades Estudiantes Planificación Dosificación" at bounding box center [86, 118] width 64 height 59
click at [72, 98] on span "Actividades" at bounding box center [79, 93] width 33 height 8
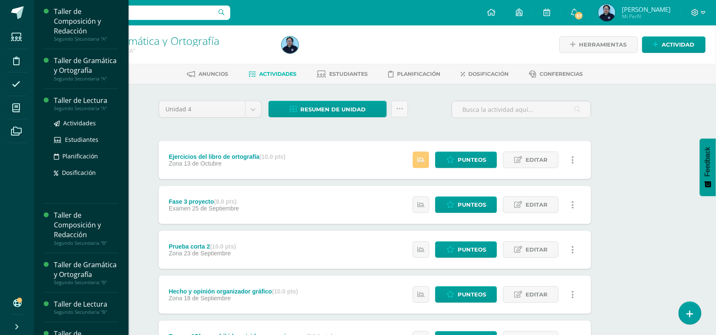
click at [74, 106] on div "Taller de Lectura" at bounding box center [86, 101] width 64 height 10
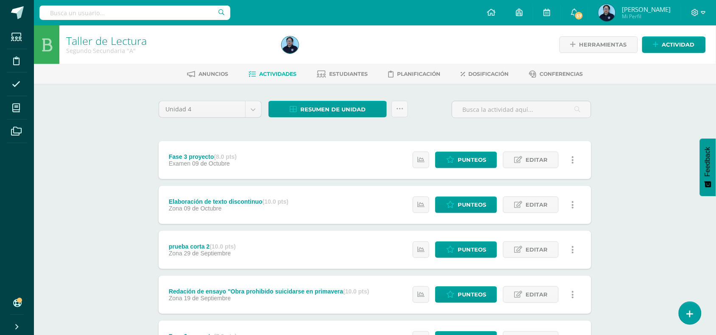
click at [715, 89] on div "Taller de Lectura Segundo Secundaria "A" Herramientas Detalle de asistencias Ac…" at bounding box center [375, 332] width 682 height 615
click at [683, 45] on span "Actividad" at bounding box center [678, 45] width 33 height 16
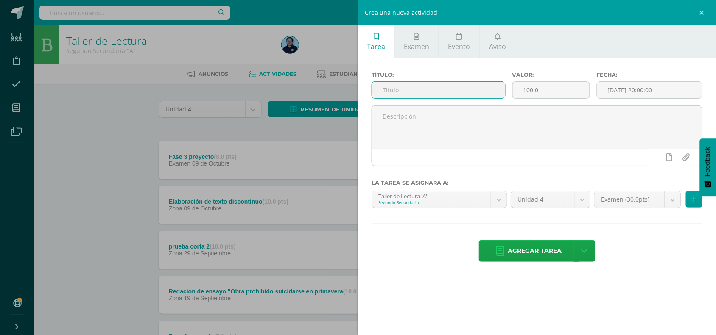
click at [404, 96] on input "text" at bounding box center [438, 90] width 133 height 17
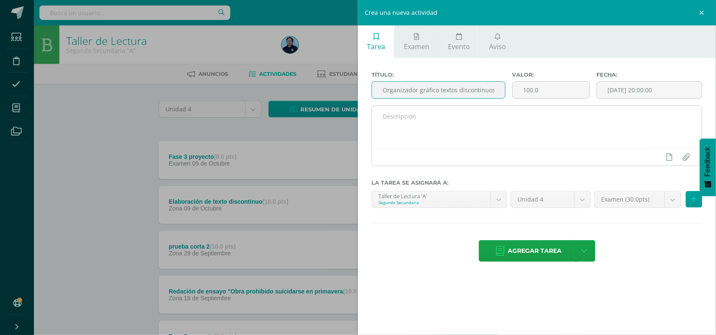
type input "Organizador gráfico textos discontinuos"
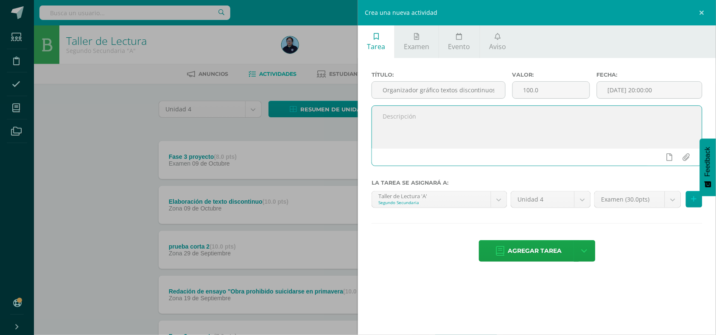
click at [397, 114] on textarea at bounding box center [537, 127] width 330 height 42
type textarea "Elaboración de organizador gráfico"
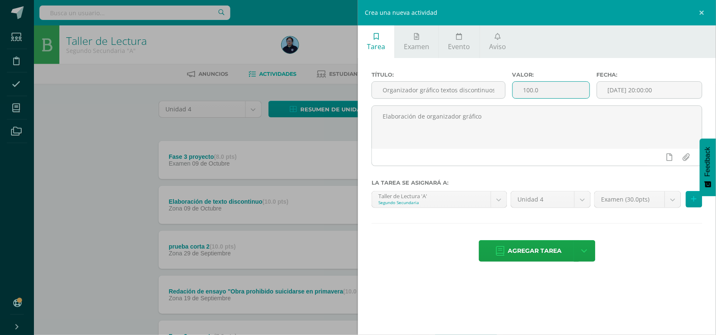
click at [546, 90] on input "100.0" at bounding box center [551, 90] width 77 height 17
type input "10"
click at [668, 200] on body "Estudiantes Disciplina Asistencia Mis cursos Archivos Soporte Ayuda Reportar un…" at bounding box center [358, 320] width 716 height 640
select select "48926"
click at [696, 204] on button at bounding box center [694, 199] width 17 height 17
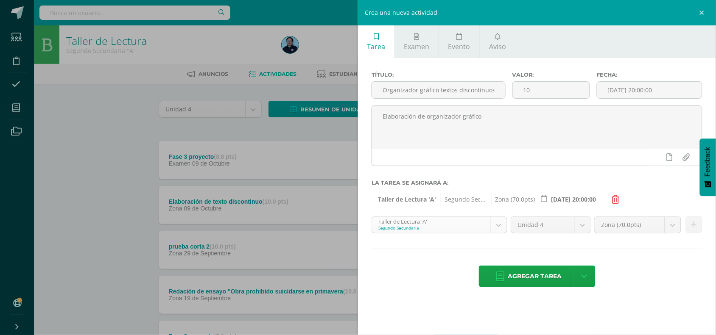
scroll to position [33, 0]
click at [495, 226] on body "Estudiantes Disciplina Asistencia Mis cursos Archivos Soporte Ayuda Reportar un…" at bounding box center [358, 320] width 716 height 640
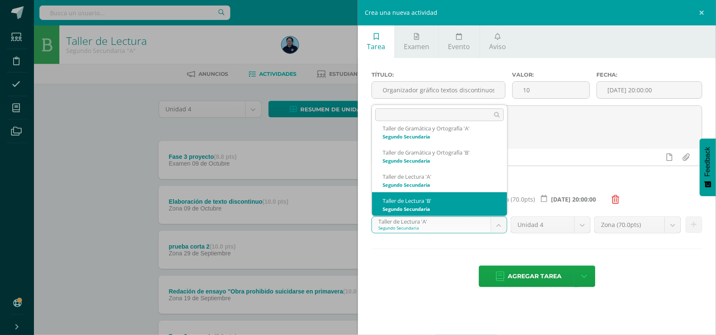
scroll to position [81, 0]
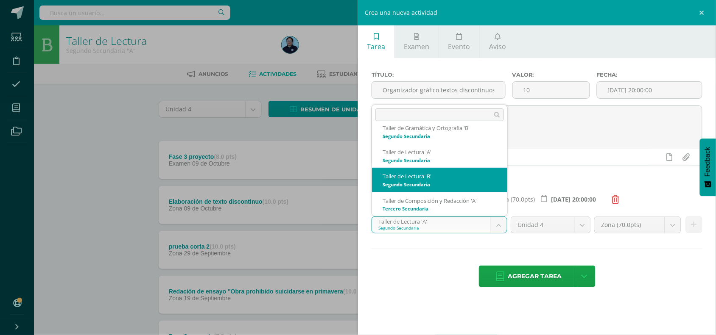
select select "31570"
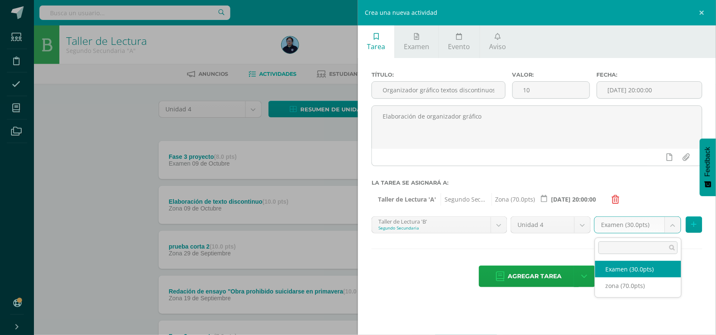
click at [673, 226] on body "Estudiantes Disciplina Asistencia Mis cursos Archivos Soporte Ayuda Reportar un…" at bounding box center [358, 320] width 716 height 640
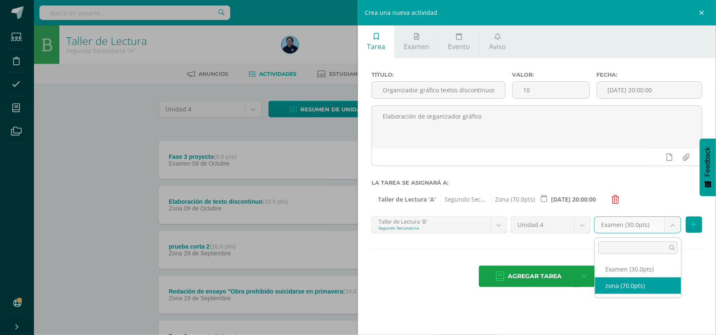
select select "48922"
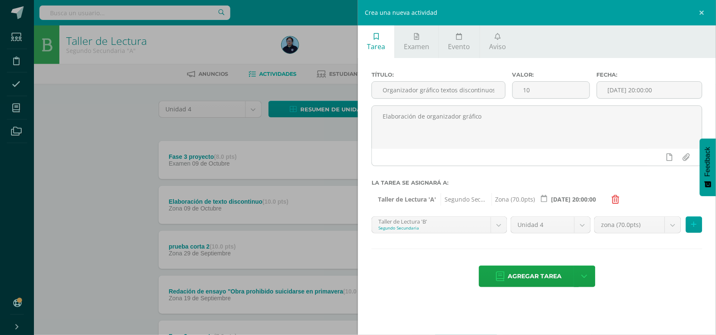
click at [617, 284] on div "Agregar tarea Agregar tarea y ocultar" at bounding box center [536, 277] width 331 height 23
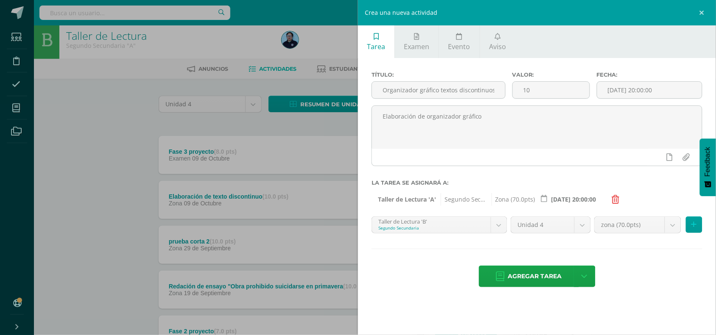
scroll to position [6, 0]
click at [696, 225] on button at bounding box center [694, 225] width 17 height 17
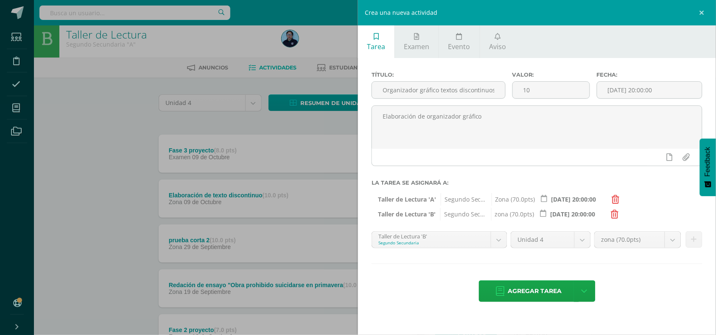
click at [696, 225] on div "Título: Organizador gráfico textos discontinuos Valor: 10 Fecha: 2025-10-14 20:…" at bounding box center [537, 187] width 358 height 259
click at [556, 295] on span "Agregar tarea" at bounding box center [535, 291] width 54 height 21
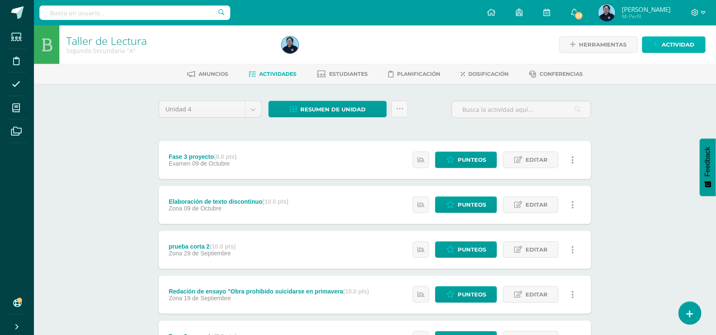
click at [664, 45] on span "Actividad" at bounding box center [678, 45] width 33 height 16
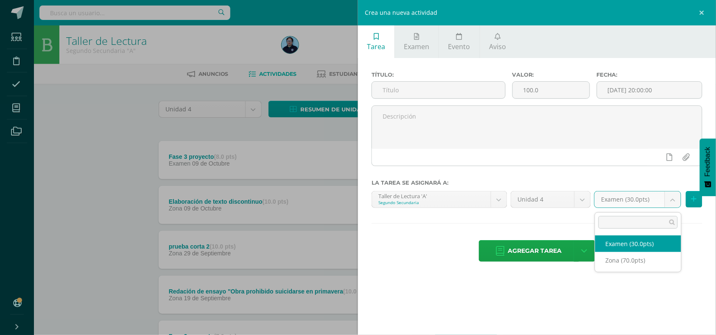
click at [675, 202] on body "Estudiantes Disciplina Asistencia Mis cursos Archivos Soporte Ayuda Reportar un…" at bounding box center [358, 318] width 716 height 637
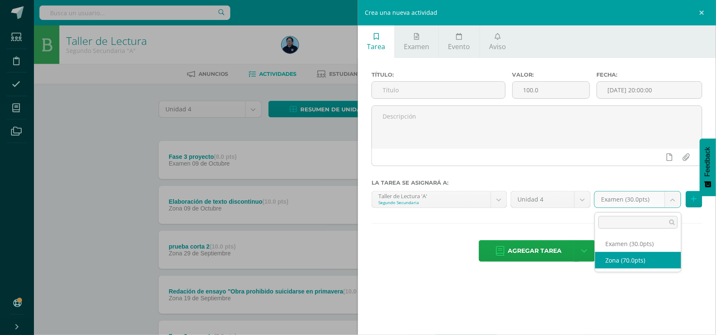
select select "48926"
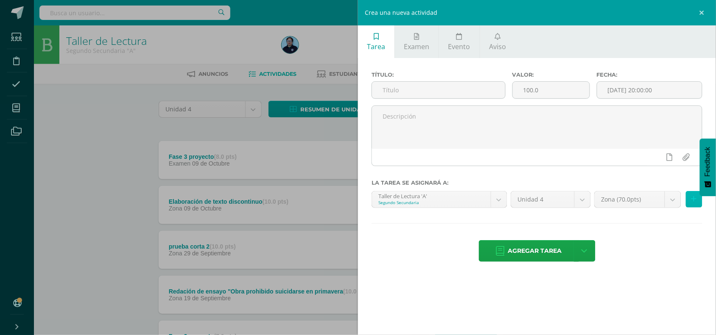
click at [695, 200] on icon at bounding box center [694, 199] width 6 height 7
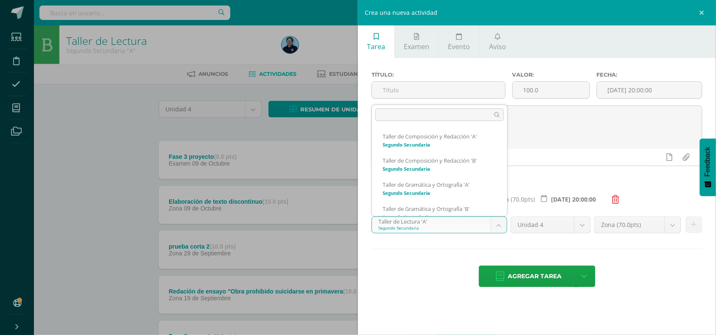
scroll to position [33, 0]
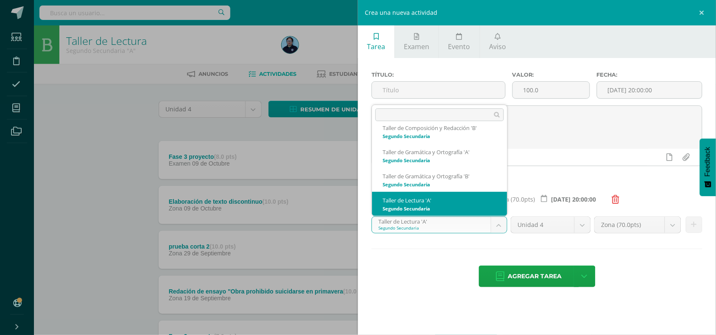
click at [505, 227] on body "Estudiantes Disciplina Asistencia Mis cursos Archivos Soporte Ayuda Reportar un…" at bounding box center [358, 318] width 716 height 637
select select "31570"
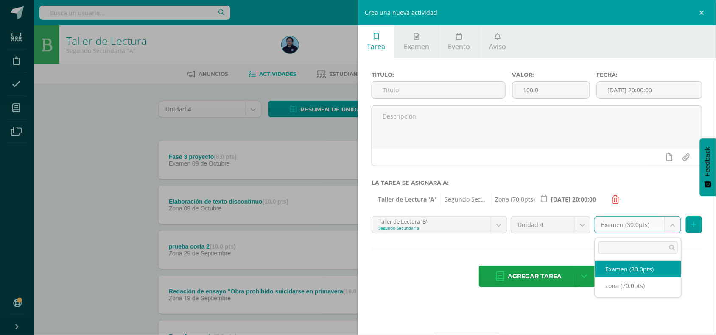
click at [668, 232] on body "Estudiantes Disciplina Asistencia Mis cursos Archivos Soporte Ayuda Reportar un…" at bounding box center [358, 318] width 716 height 637
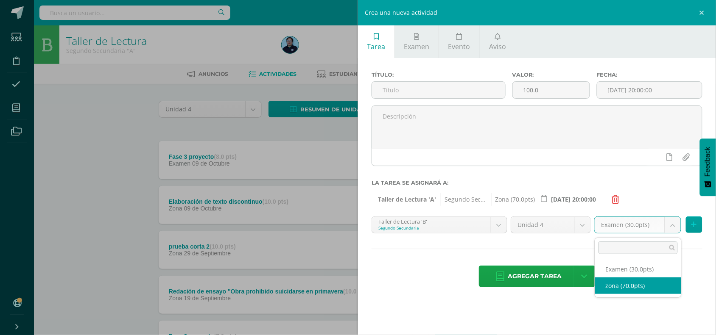
select select "48922"
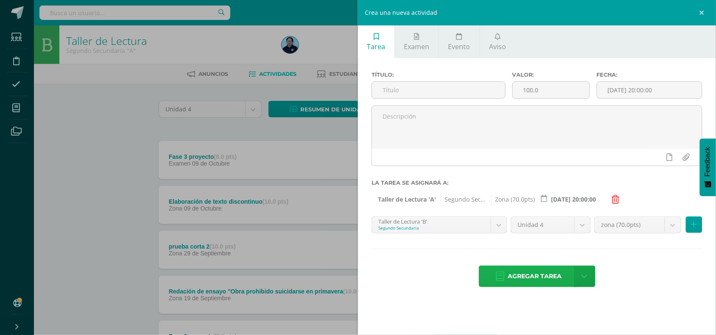
click at [552, 275] on span "Agregar tarea" at bounding box center [535, 276] width 54 height 21
click at [552, 275] on link "Agregar tarea" at bounding box center [528, 277] width 100 height 22
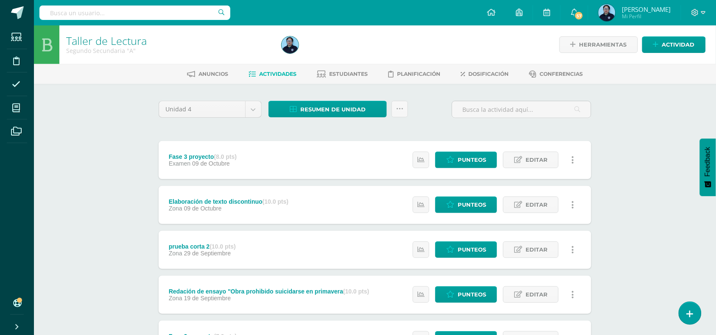
click at [179, 205] on span "Zona" at bounding box center [176, 208] width 14 height 7
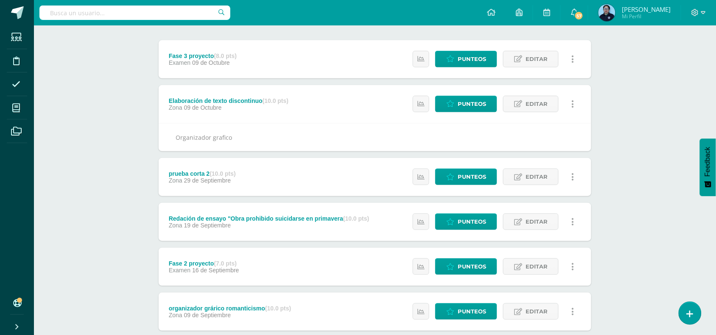
scroll to position [100, 0]
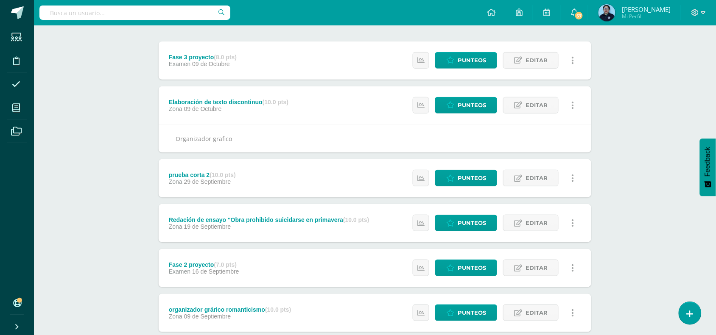
click at [626, 77] on div "Taller de Lectura Segundo Secundaria "A" Herramientas Detalle de asistencias Ac…" at bounding box center [375, 247] width 682 height 643
click at [143, 157] on div "Unidad 4 Unidad 1 Unidad 2 Unidad 3 Unidad 4 Resumen de unidad Descargar como H…" at bounding box center [375, 276] width 466 height 584
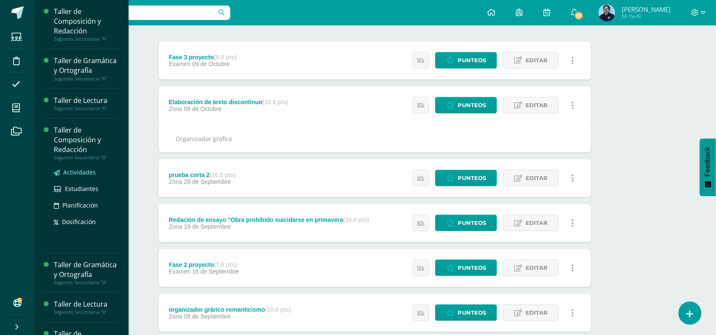
click at [73, 176] on span "Actividades" at bounding box center [79, 172] width 33 height 8
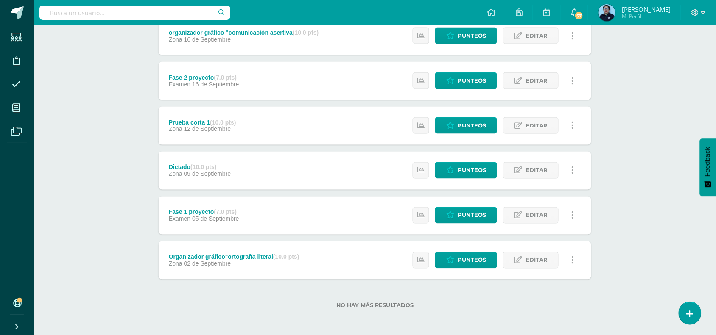
scroll to position [350, 0]
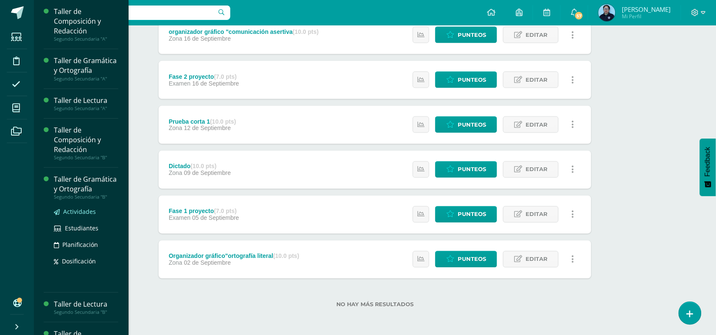
click at [70, 216] on span "Actividades" at bounding box center [79, 212] width 33 height 8
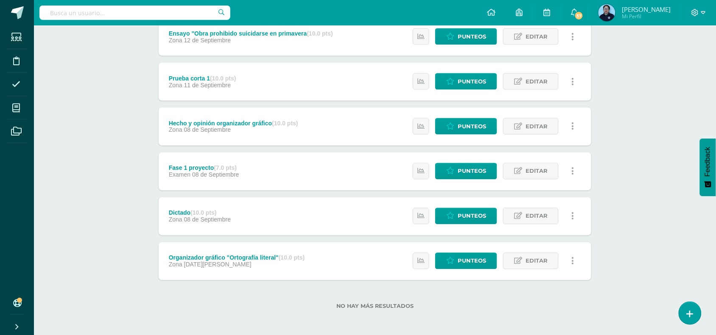
scroll to position [350, 0]
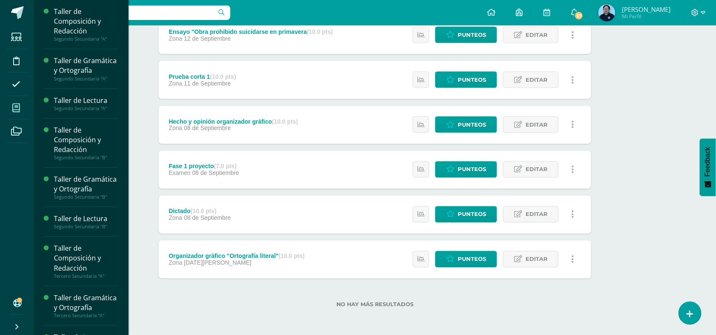
click at [20, 107] on span at bounding box center [16, 107] width 19 height 19
